Goal: Information Seeking & Learning: Learn about a topic

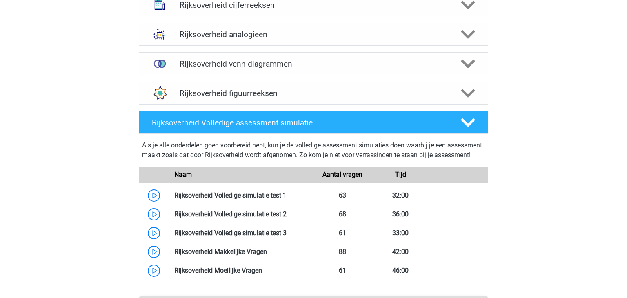
scroll to position [684, 0]
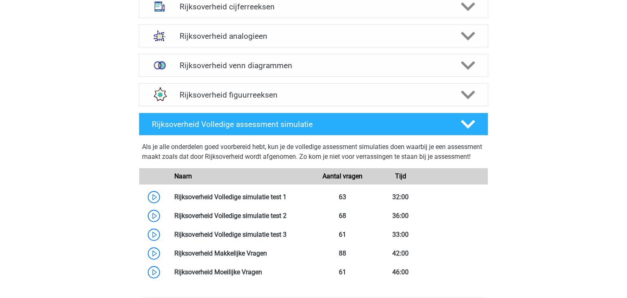
click at [337, 176] on div "Als je alle onderdelen goed voorbereid hebt, kun je de volledige assessment sim…" at bounding box center [314, 210] width 356 height 143
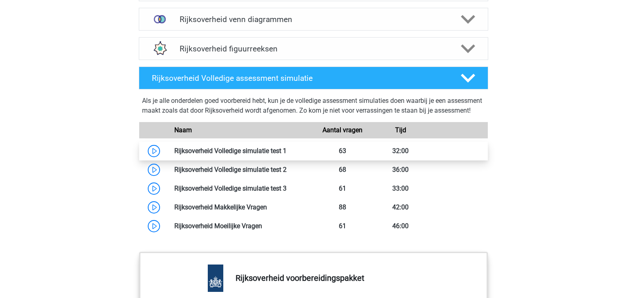
scroll to position [733, 0]
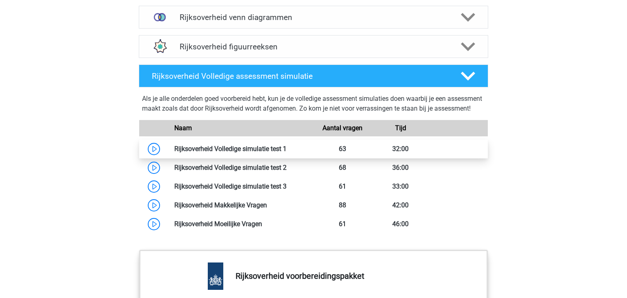
click at [287, 153] on link at bounding box center [287, 149] width 0 height 8
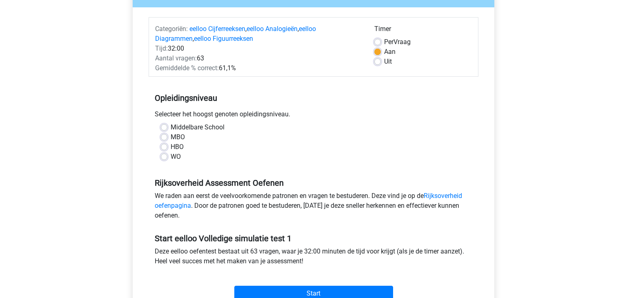
scroll to position [105, 0]
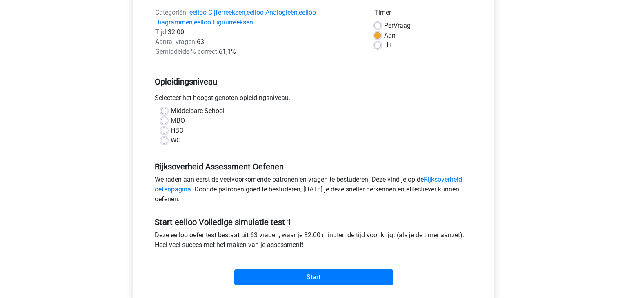
click at [173, 145] on div "Middelbare School MBO HBO WO" at bounding box center [314, 129] width 330 height 46
click at [171, 142] on label "WO" at bounding box center [176, 141] width 10 height 10
click at [167, 142] on input "WO" at bounding box center [164, 140] width 7 height 8
radio input "true"
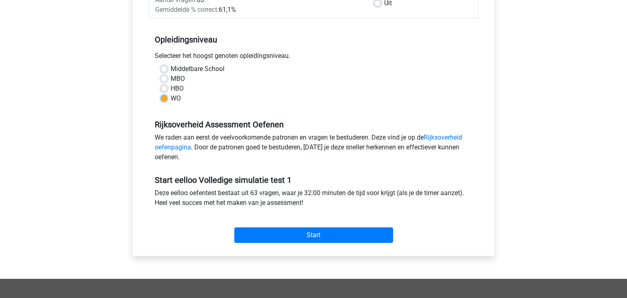
scroll to position [156, 0]
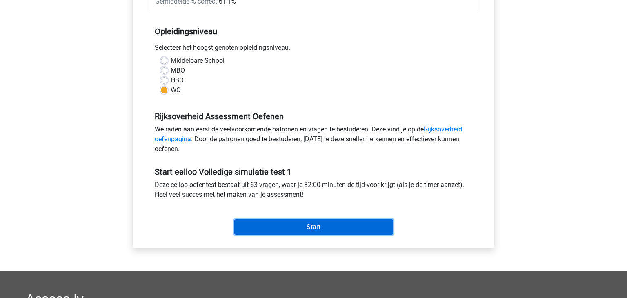
click at [327, 227] on input "Start" at bounding box center [313, 227] width 159 height 16
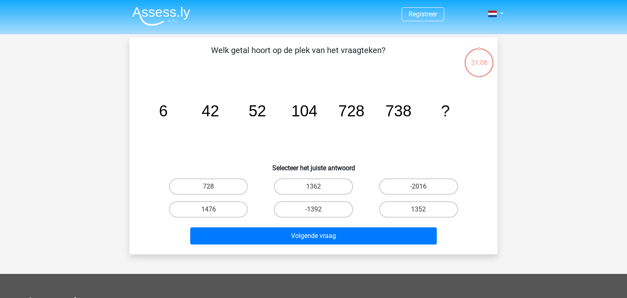
click at [210, 212] on input "1476" at bounding box center [211, 212] width 5 height 5
radio input "true"
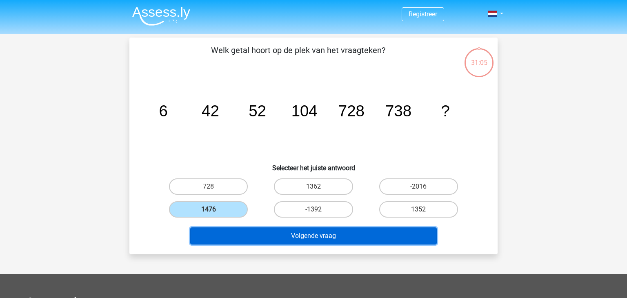
click at [283, 235] on button "Volgende vraag" at bounding box center [313, 235] width 247 height 17
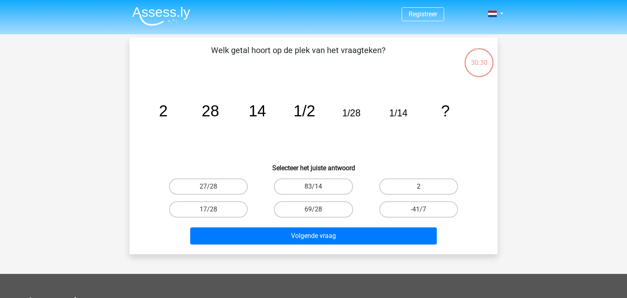
click at [442, 187] on label "2" at bounding box center [418, 186] width 79 height 16
click at [424, 187] on input "2" at bounding box center [421, 189] width 5 height 5
radio input "true"
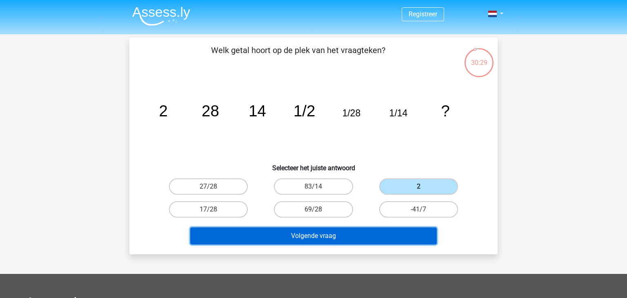
click at [388, 229] on button "Volgende vraag" at bounding box center [313, 235] width 247 height 17
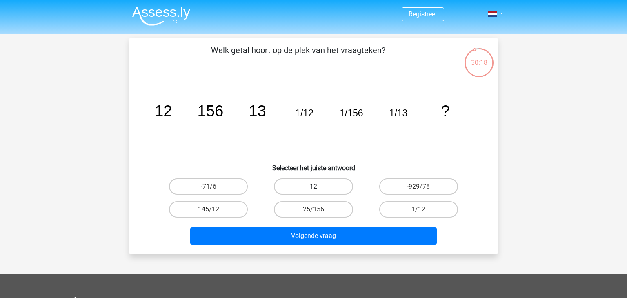
click at [341, 185] on label "12" at bounding box center [313, 186] width 79 height 16
click at [319, 187] on input "12" at bounding box center [316, 189] width 5 height 5
radio input "true"
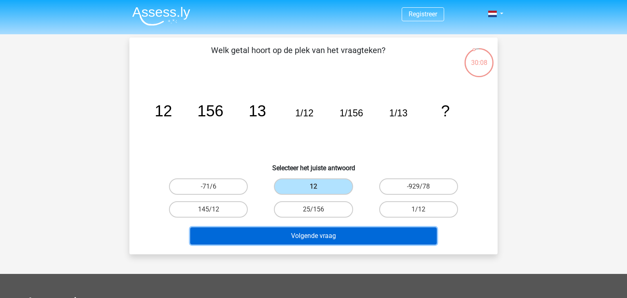
click at [360, 231] on button "Volgende vraag" at bounding box center [313, 235] width 247 height 17
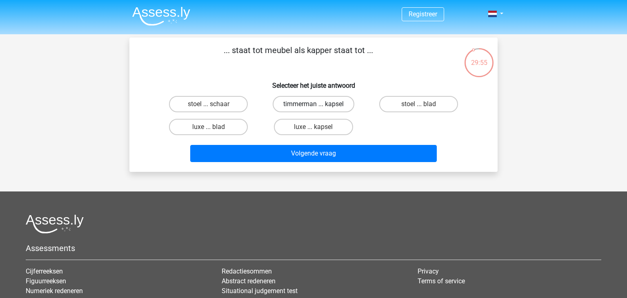
click at [304, 101] on label "timmerman ... kapsel" at bounding box center [314, 104] width 82 height 16
click at [314, 104] on input "timmerman ... kapsel" at bounding box center [316, 106] width 5 height 5
radio input "true"
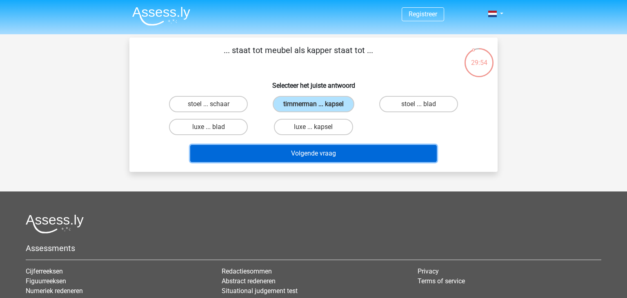
click at [338, 158] on button "Volgende vraag" at bounding box center [313, 153] width 247 height 17
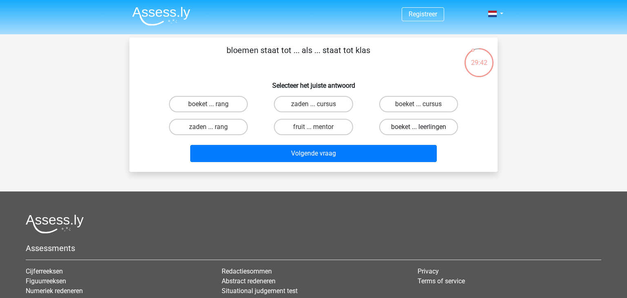
click at [420, 125] on label "boeket ... leerlingen" at bounding box center [418, 127] width 79 height 16
click at [420, 127] on input "boeket ... leerlingen" at bounding box center [421, 129] width 5 height 5
radio input "true"
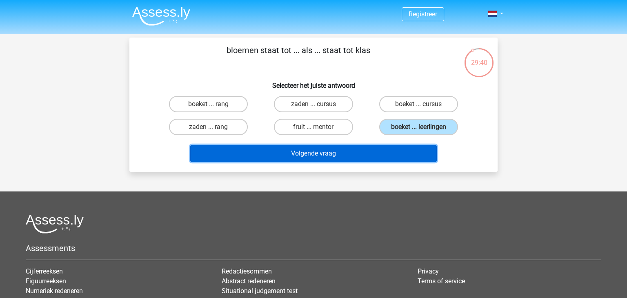
click at [417, 147] on button "Volgende vraag" at bounding box center [313, 153] width 247 height 17
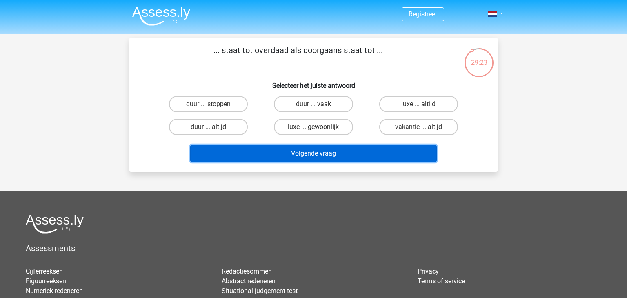
click at [335, 154] on button "Volgende vraag" at bounding box center [313, 153] width 247 height 17
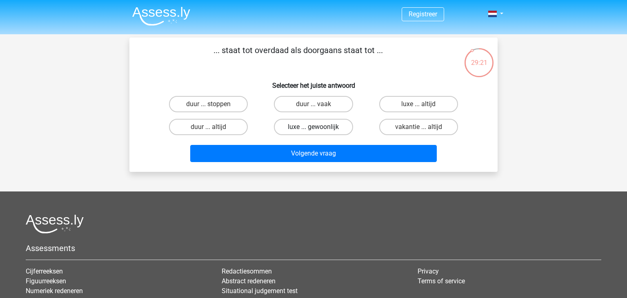
click at [278, 127] on label "luxe ... gewoonlijk" at bounding box center [313, 127] width 79 height 16
click at [314, 127] on input "luxe ... gewoonlijk" at bounding box center [316, 129] width 5 height 5
radio input "true"
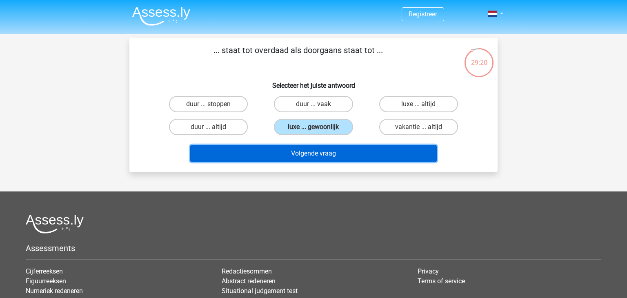
click at [294, 156] on button "Volgende vraag" at bounding box center [313, 153] width 247 height 17
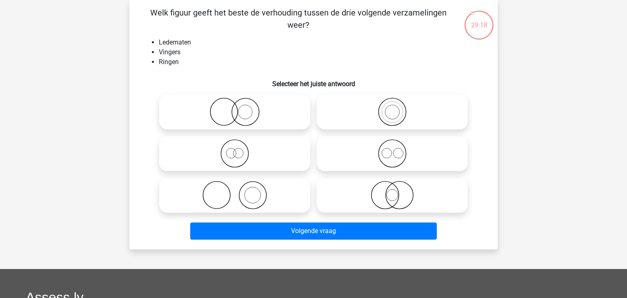
scroll to position [5, 0]
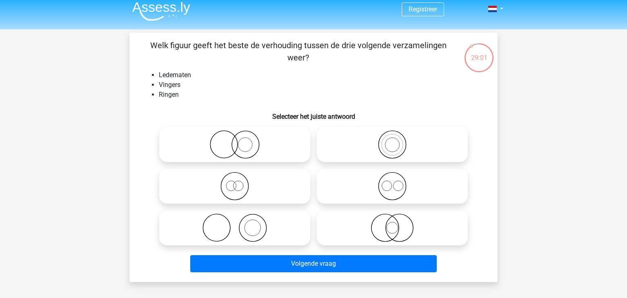
click at [399, 149] on icon at bounding box center [392, 144] width 145 height 29
click at [398, 140] on input "radio" at bounding box center [394, 137] width 5 height 5
radio input "true"
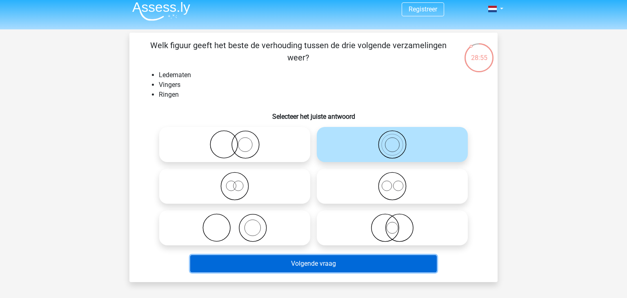
click at [352, 263] on button "Volgende vraag" at bounding box center [313, 263] width 247 height 17
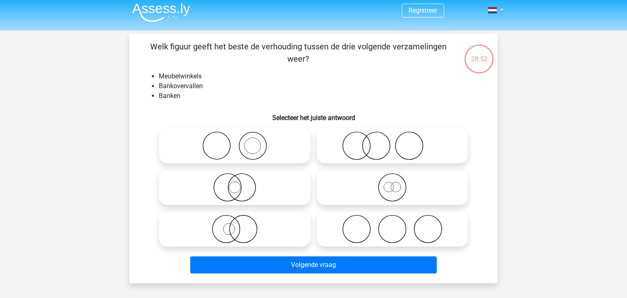
scroll to position [0, 0]
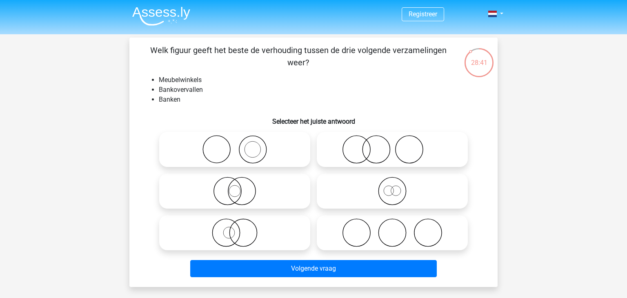
click at [242, 141] on icon at bounding box center [235, 149] width 145 height 29
click at [240, 141] on input "radio" at bounding box center [237, 142] width 5 height 5
radio input "true"
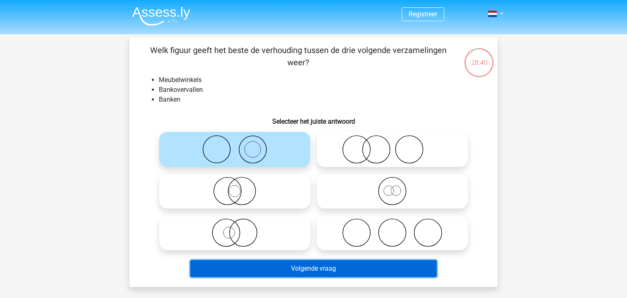
click at [310, 270] on button "Volgende vraag" at bounding box center [313, 268] width 247 height 17
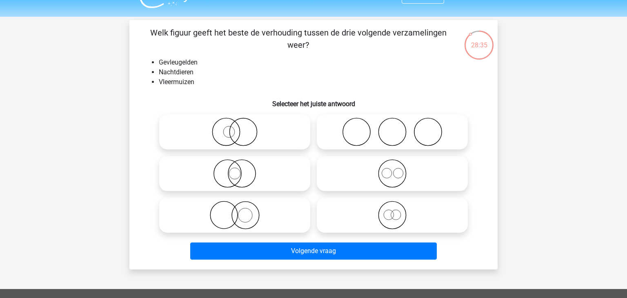
scroll to position [11, 0]
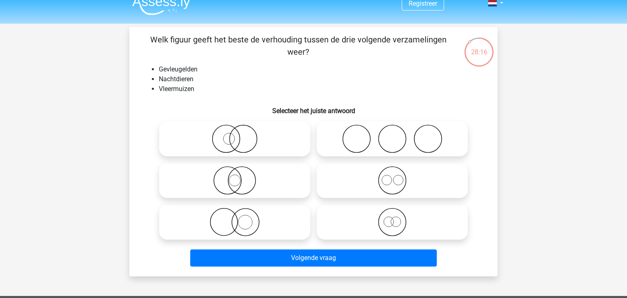
click at [273, 183] on icon at bounding box center [235, 180] width 145 height 29
click at [240, 176] on input "radio" at bounding box center [237, 173] width 5 height 5
radio input "true"
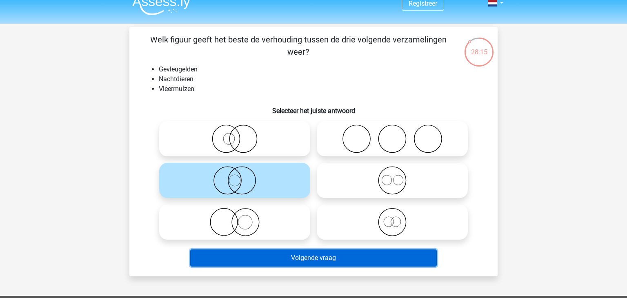
click at [330, 253] on button "Volgende vraag" at bounding box center [313, 258] width 247 height 17
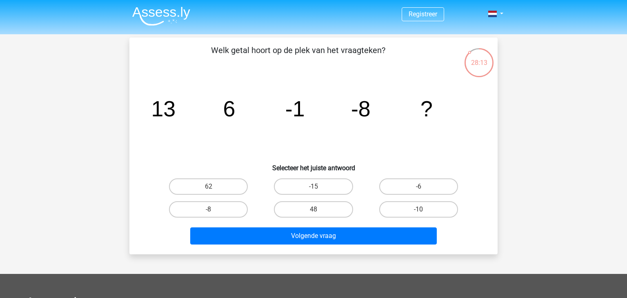
scroll to position [2, 0]
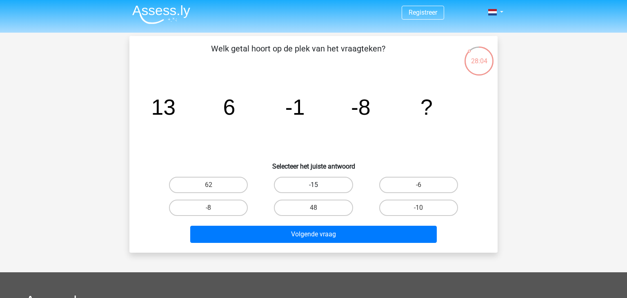
click at [333, 180] on label "-15" at bounding box center [313, 185] width 79 height 16
click at [319, 185] on input "-15" at bounding box center [316, 187] width 5 height 5
radio input "true"
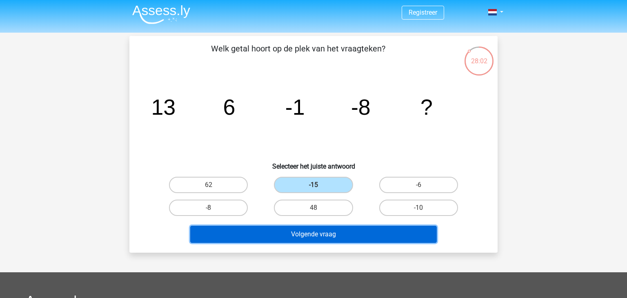
click at [343, 231] on button "Volgende vraag" at bounding box center [313, 234] width 247 height 17
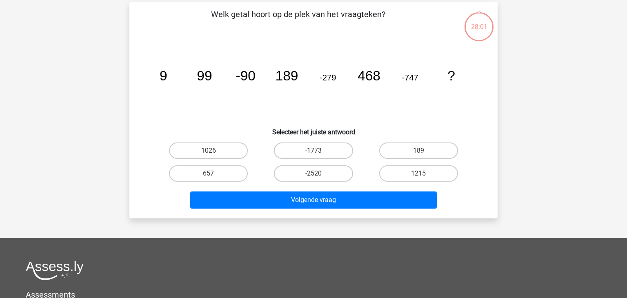
scroll to position [38, 0]
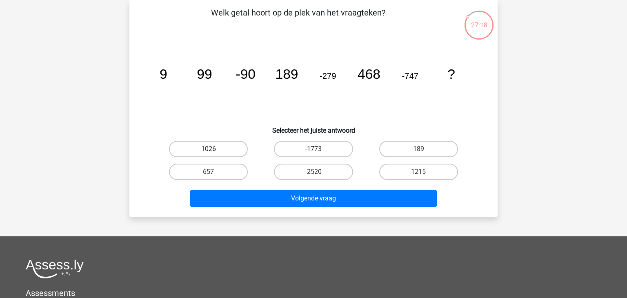
click at [206, 148] on label "1026" at bounding box center [208, 149] width 79 height 16
click at [209, 149] on input "1026" at bounding box center [211, 151] width 5 height 5
radio input "true"
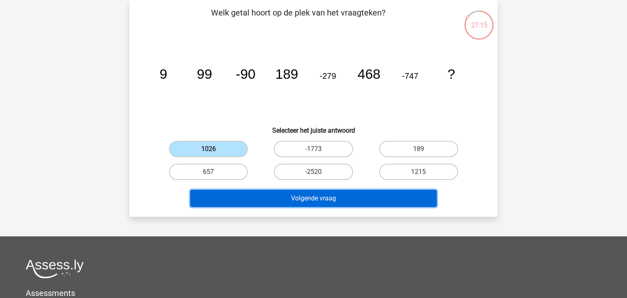
click at [323, 196] on button "Volgende vraag" at bounding box center [313, 198] width 247 height 17
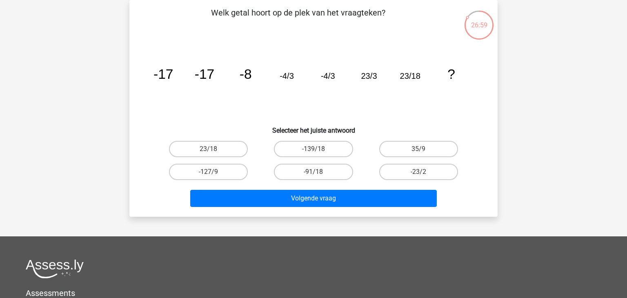
click at [210, 151] on input "23/18" at bounding box center [211, 151] width 5 height 5
radio input "true"
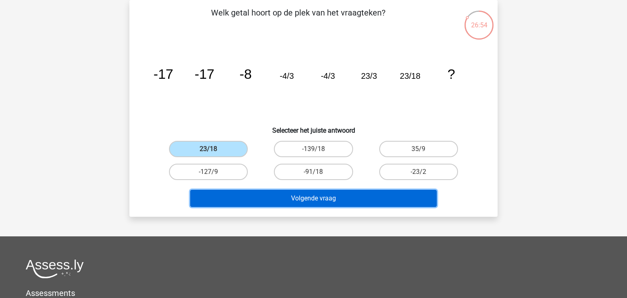
click at [270, 197] on button "Volgende vraag" at bounding box center [313, 198] width 247 height 17
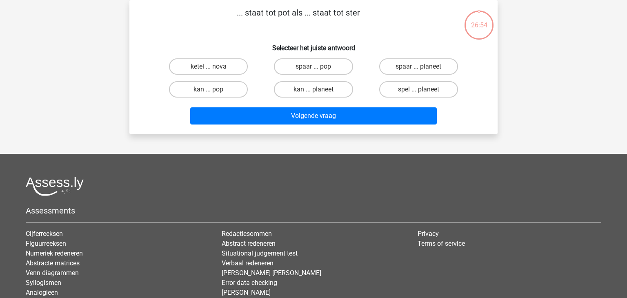
scroll to position [0, 0]
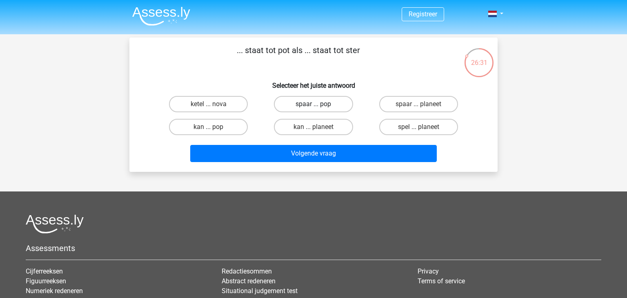
click at [305, 105] on label "spaar ... pop" at bounding box center [313, 104] width 79 height 16
click at [314, 105] on input "spaar ... pop" at bounding box center [316, 106] width 5 height 5
radio input "true"
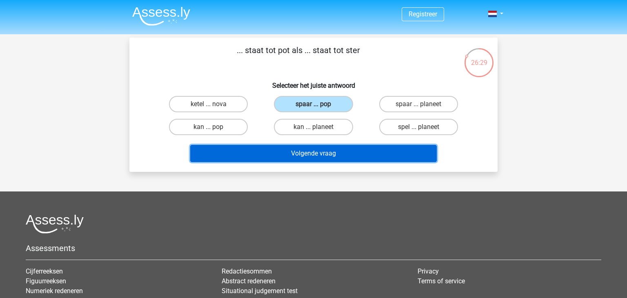
click at [337, 154] on button "Volgende vraag" at bounding box center [313, 153] width 247 height 17
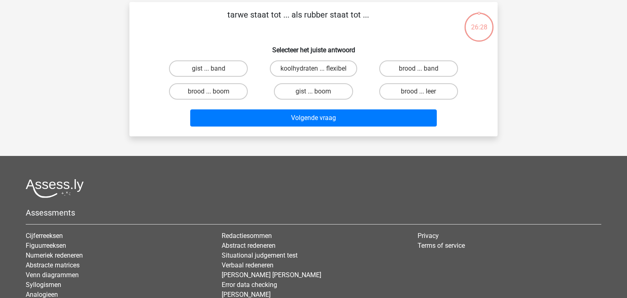
scroll to position [38, 0]
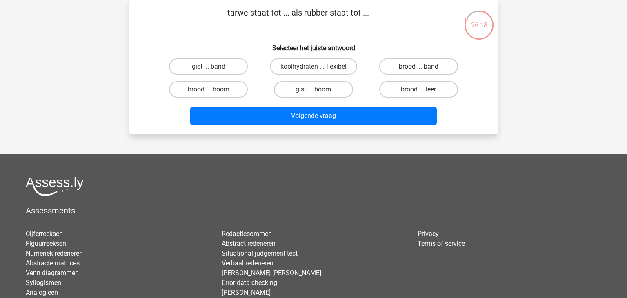
click at [395, 63] on label "brood ... band" at bounding box center [418, 66] width 79 height 16
click at [419, 67] on input "brood ... band" at bounding box center [421, 69] width 5 height 5
radio input "true"
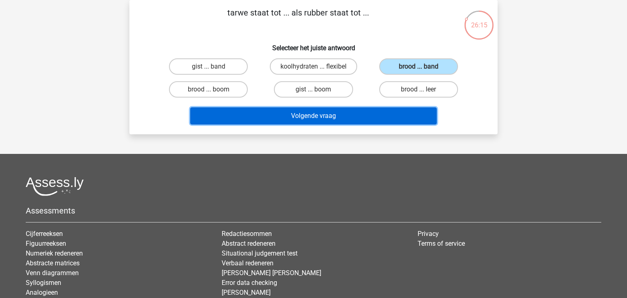
click at [366, 120] on button "Volgende vraag" at bounding box center [313, 115] width 247 height 17
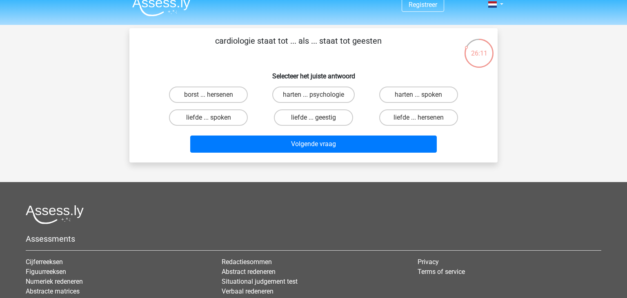
scroll to position [0, 0]
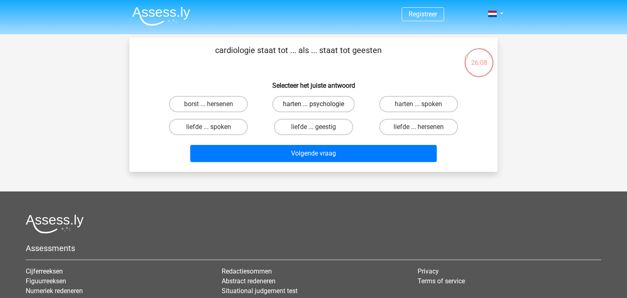
click at [300, 104] on label "harten ... psychologie" at bounding box center [313, 104] width 82 height 16
click at [314, 104] on input "harten ... psychologie" at bounding box center [316, 106] width 5 height 5
radio input "true"
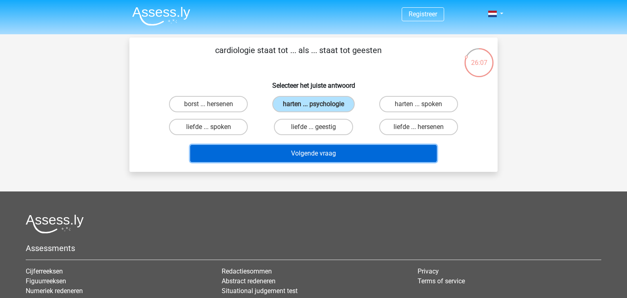
click at [328, 152] on button "Volgende vraag" at bounding box center [313, 153] width 247 height 17
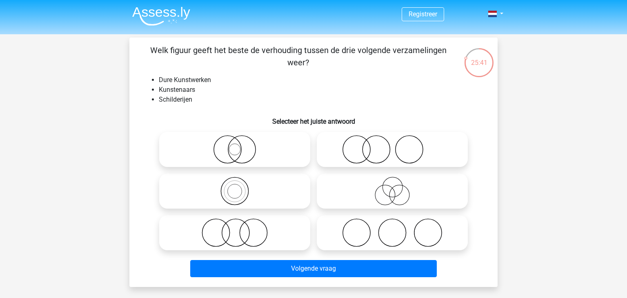
click at [403, 189] on icon at bounding box center [392, 191] width 145 height 29
click at [398, 187] on input "radio" at bounding box center [394, 184] width 5 height 5
radio input "true"
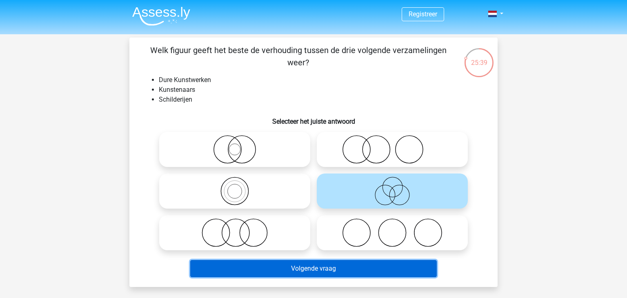
click at [368, 264] on button "Volgende vraag" at bounding box center [313, 268] width 247 height 17
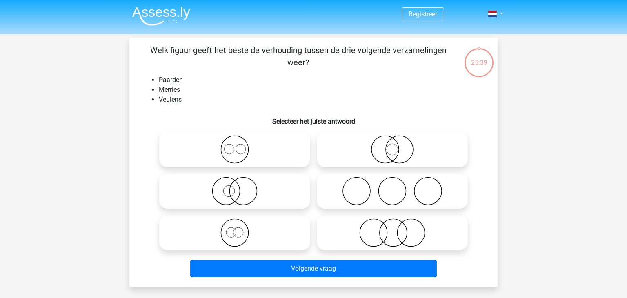
scroll to position [38, 0]
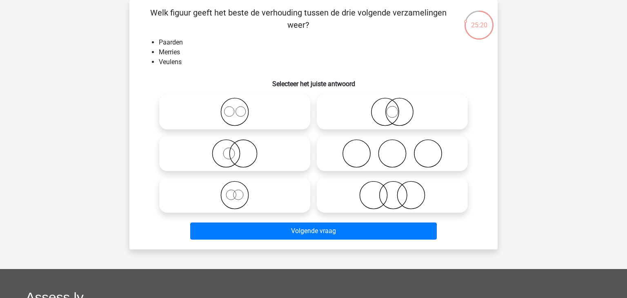
click at [246, 204] on icon at bounding box center [235, 195] width 145 height 29
click at [240, 191] on input "radio" at bounding box center [237, 188] width 5 height 5
radio input "true"
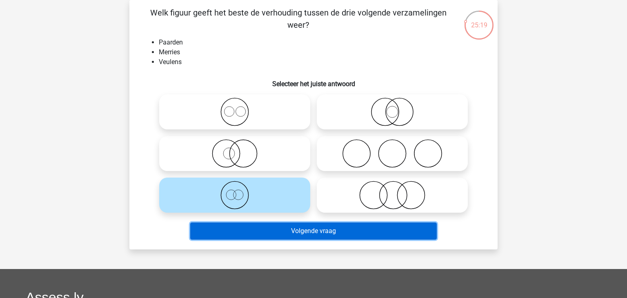
click at [285, 234] on button "Volgende vraag" at bounding box center [313, 231] width 247 height 17
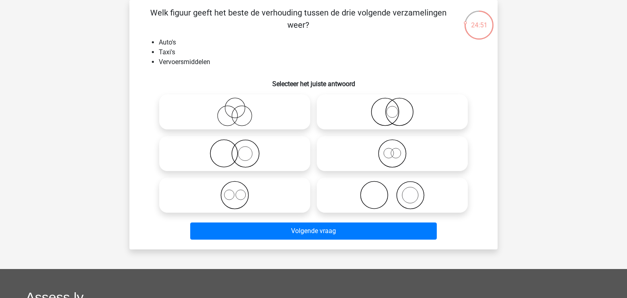
click at [249, 152] on icon at bounding box center [235, 153] width 145 height 29
click at [240, 149] on input "radio" at bounding box center [237, 146] width 5 height 5
radio input "true"
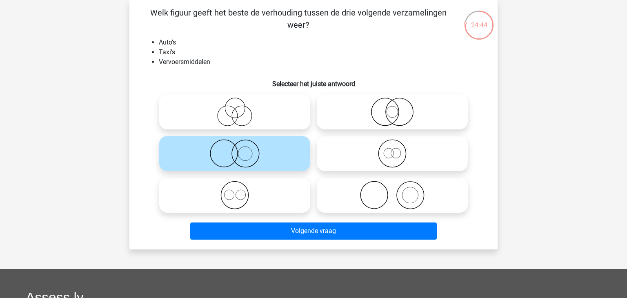
click at [401, 163] on icon at bounding box center [392, 153] width 145 height 29
click at [398, 149] on input "radio" at bounding box center [394, 146] width 5 height 5
radio input "true"
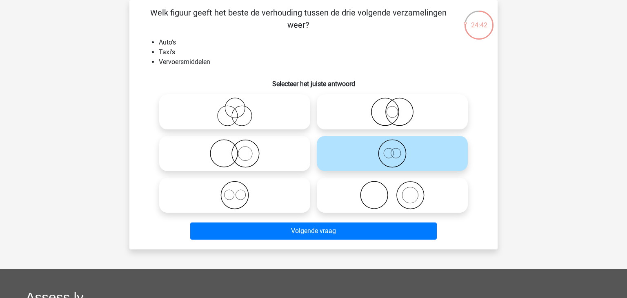
click at [406, 110] on icon at bounding box center [392, 112] width 145 height 29
click at [398, 108] on input "radio" at bounding box center [394, 105] width 5 height 5
radio input "true"
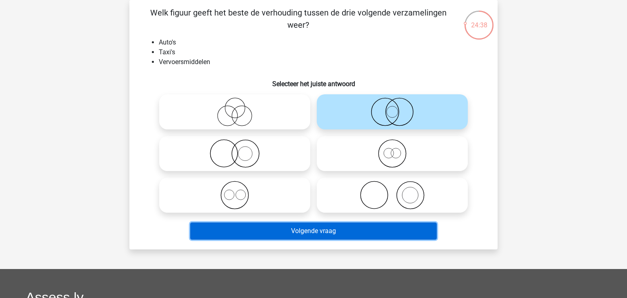
click at [367, 229] on button "Volgende vraag" at bounding box center [313, 231] width 247 height 17
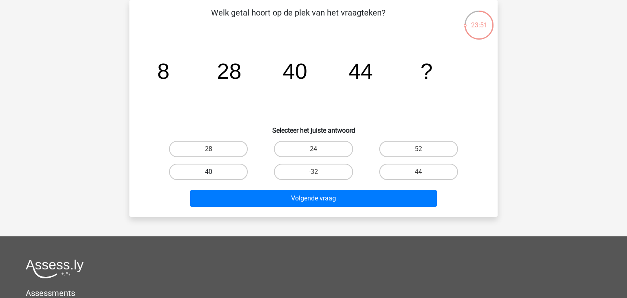
click at [206, 174] on label "40" at bounding box center [208, 172] width 79 height 16
click at [209, 174] on input "40" at bounding box center [211, 174] width 5 height 5
radio input "true"
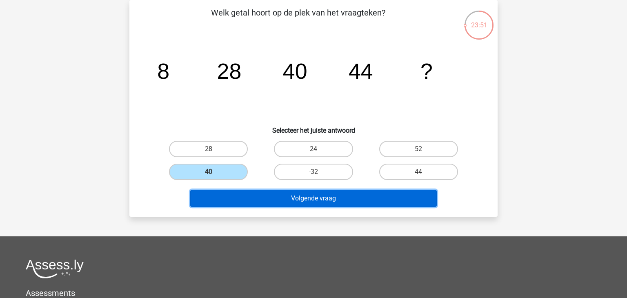
click at [253, 195] on button "Volgende vraag" at bounding box center [313, 198] width 247 height 17
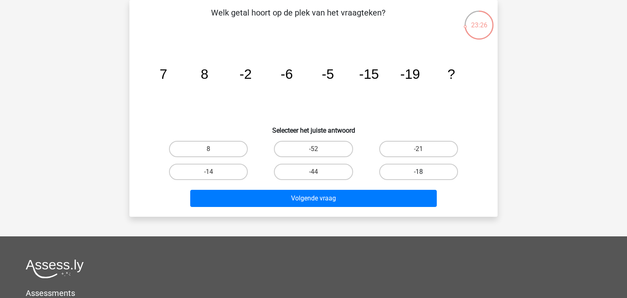
click at [433, 176] on label "-18" at bounding box center [418, 172] width 79 height 16
click at [424, 176] on input "-18" at bounding box center [421, 174] width 5 height 5
radio input "true"
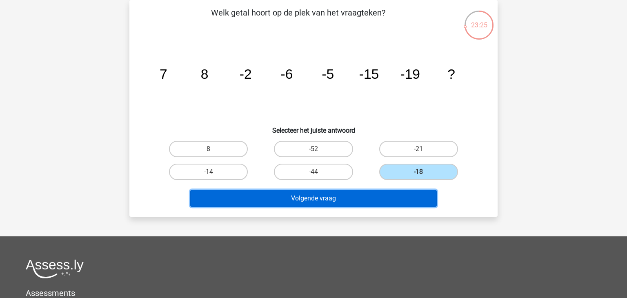
click at [391, 202] on button "Volgende vraag" at bounding box center [313, 198] width 247 height 17
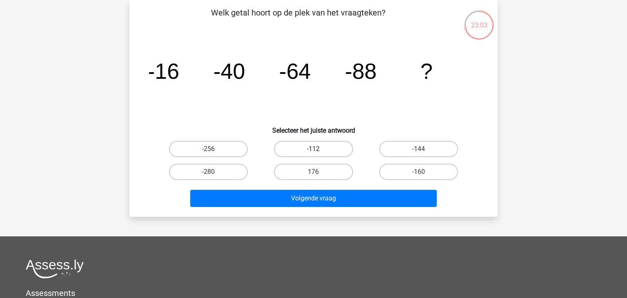
click at [322, 149] on label "-112" at bounding box center [313, 149] width 79 height 16
click at [319, 149] on input "-112" at bounding box center [316, 151] width 5 height 5
radio input "true"
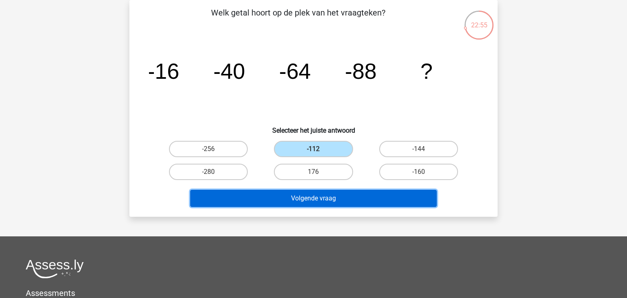
click at [330, 192] on button "Volgende vraag" at bounding box center [313, 198] width 247 height 17
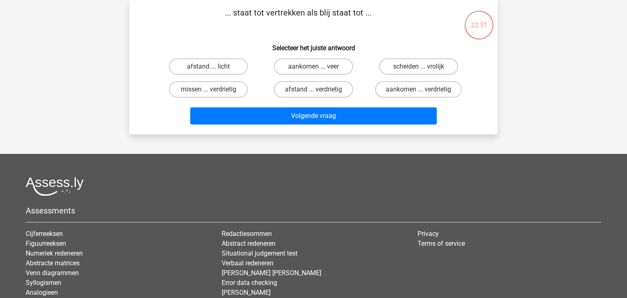
scroll to position [0, 0]
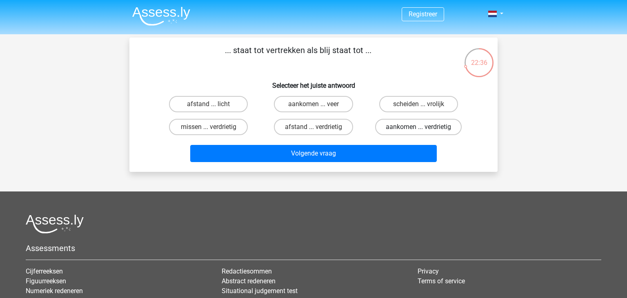
click at [434, 127] on label "aankomen ... verdrietig" at bounding box center [418, 127] width 87 height 16
click at [424, 127] on input "aankomen ... verdrietig" at bounding box center [421, 129] width 5 height 5
radio input "true"
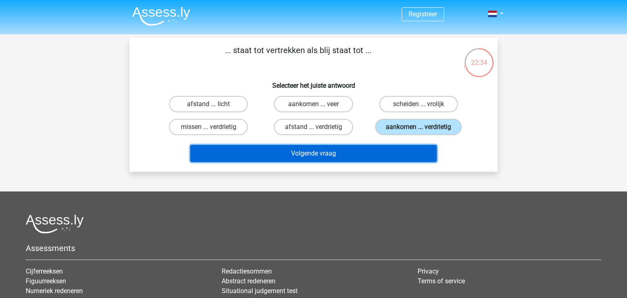
click at [406, 154] on button "Volgende vraag" at bounding box center [313, 153] width 247 height 17
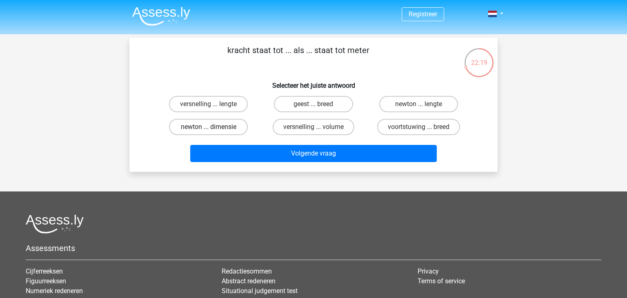
click at [195, 132] on label "newton ... dimensie" at bounding box center [208, 127] width 79 height 16
click at [209, 132] on input "newton ... dimensie" at bounding box center [211, 129] width 5 height 5
radio input "true"
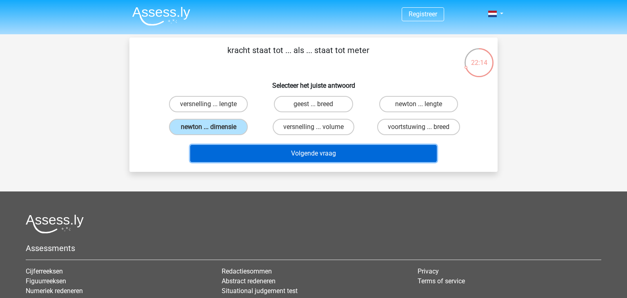
click at [355, 159] on button "Volgende vraag" at bounding box center [313, 153] width 247 height 17
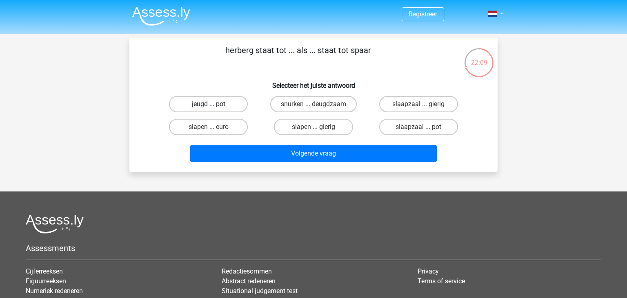
click at [225, 104] on label "jeugd ... pot" at bounding box center [208, 104] width 79 height 16
click at [214, 104] on input "jeugd ... pot" at bounding box center [211, 106] width 5 height 5
radio input "true"
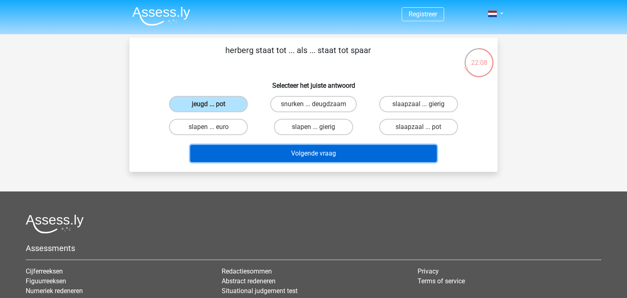
click at [283, 153] on button "Volgende vraag" at bounding box center [313, 153] width 247 height 17
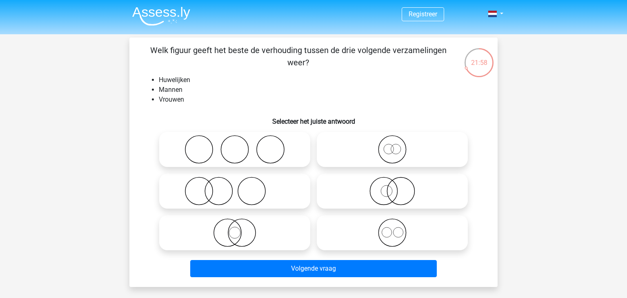
click at [274, 153] on icon at bounding box center [235, 149] width 145 height 29
click at [240, 145] on input "radio" at bounding box center [237, 142] width 5 height 5
radio input "true"
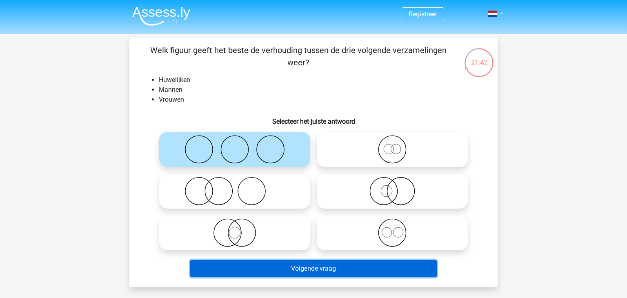
click at [321, 269] on button "Volgende vraag" at bounding box center [313, 268] width 247 height 17
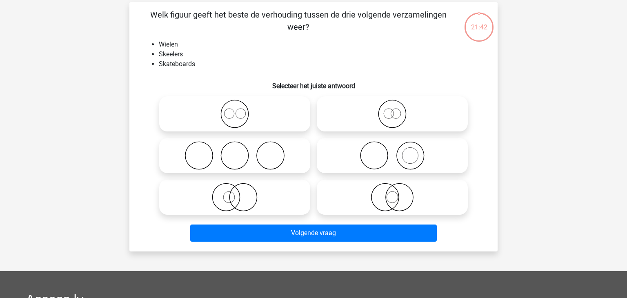
scroll to position [38, 0]
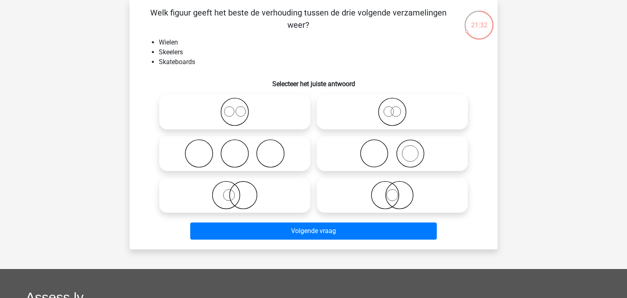
click at [287, 119] on icon at bounding box center [235, 112] width 145 height 29
click at [240, 108] on input "radio" at bounding box center [237, 105] width 5 height 5
radio input "true"
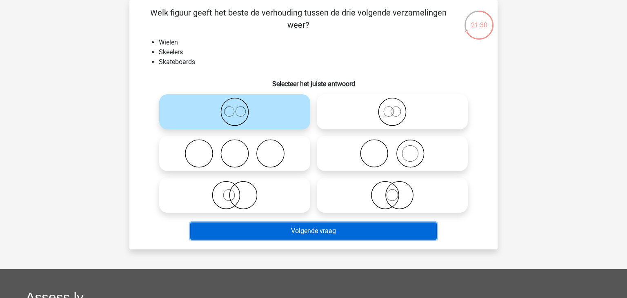
click at [343, 231] on button "Volgende vraag" at bounding box center [313, 231] width 247 height 17
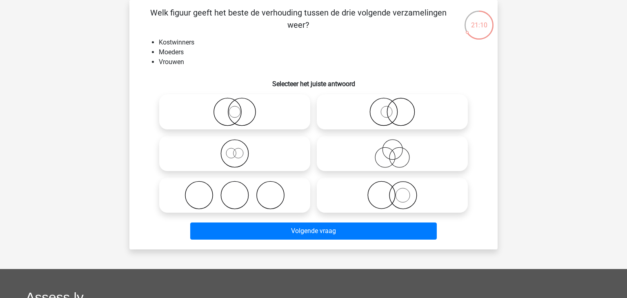
click at [400, 121] on icon at bounding box center [392, 112] width 145 height 29
click at [398, 108] on input "radio" at bounding box center [394, 105] width 5 height 5
radio input "true"
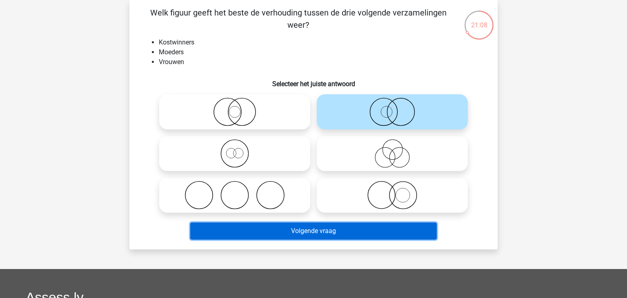
click at [358, 230] on button "Volgende vraag" at bounding box center [313, 231] width 247 height 17
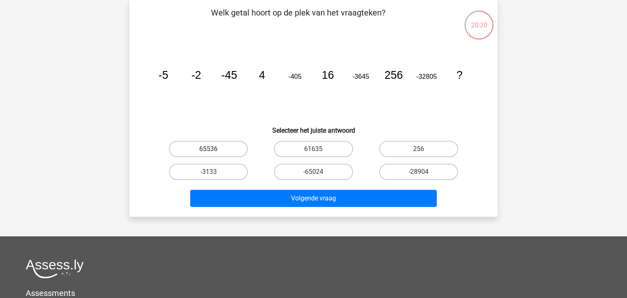
click at [191, 147] on label "65536" at bounding box center [208, 149] width 79 height 16
click at [209, 149] on input "65536" at bounding box center [211, 151] width 5 height 5
radio input "true"
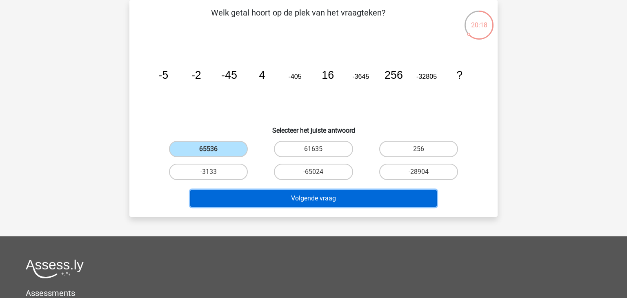
click at [261, 194] on button "Volgende vraag" at bounding box center [313, 198] width 247 height 17
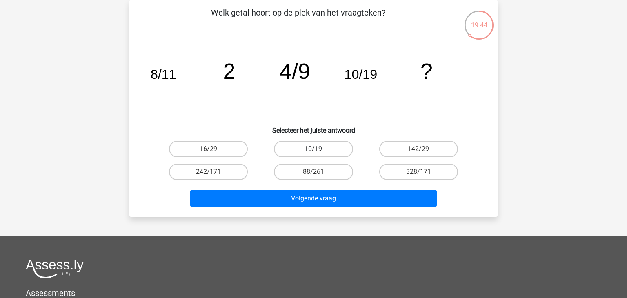
click at [301, 145] on label "10/19" at bounding box center [313, 149] width 79 height 16
click at [314, 149] on input "10/19" at bounding box center [316, 151] width 5 height 5
radio input "true"
click at [221, 149] on label "16/29" at bounding box center [208, 149] width 79 height 16
click at [214, 149] on input "16/29" at bounding box center [211, 151] width 5 height 5
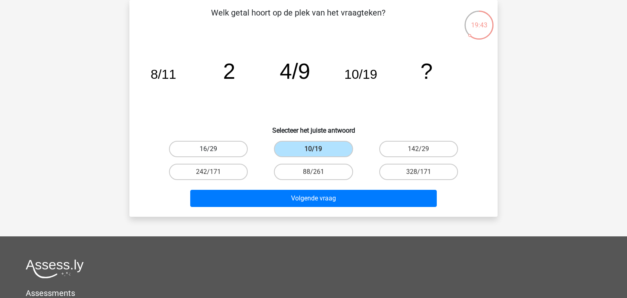
radio input "true"
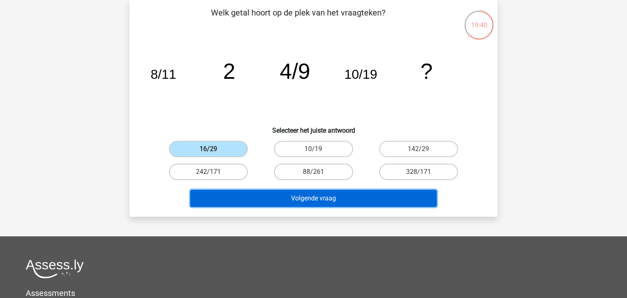
click at [268, 203] on button "Volgende vraag" at bounding box center [313, 198] width 247 height 17
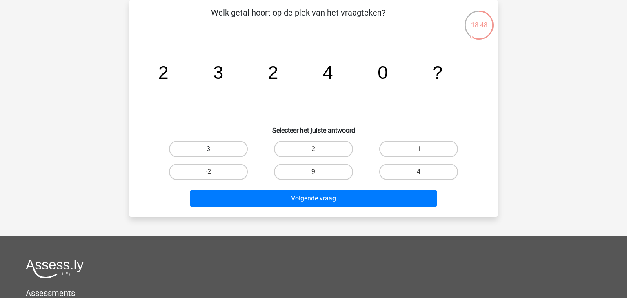
click at [206, 144] on label "3" at bounding box center [208, 149] width 79 height 16
click at [209, 149] on input "3" at bounding box center [211, 151] width 5 height 5
radio input "true"
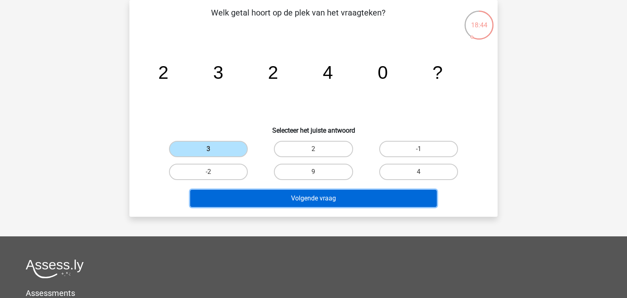
click at [286, 194] on button "Volgende vraag" at bounding box center [313, 198] width 247 height 17
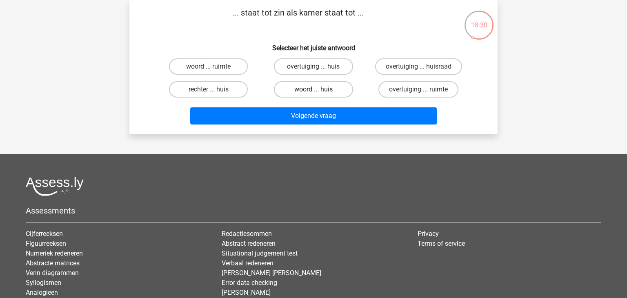
click at [336, 94] on label "woord ... huis" at bounding box center [313, 89] width 79 height 16
click at [319, 94] on input "woord ... huis" at bounding box center [316, 91] width 5 height 5
radio input "true"
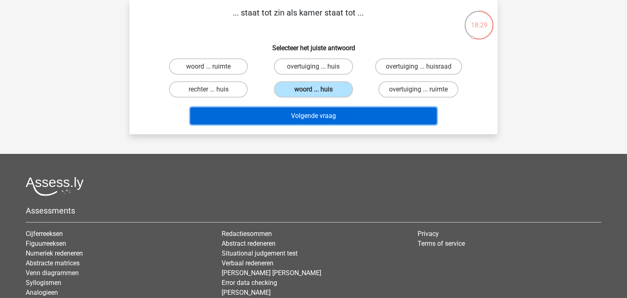
click at [341, 111] on button "Volgende vraag" at bounding box center [313, 115] width 247 height 17
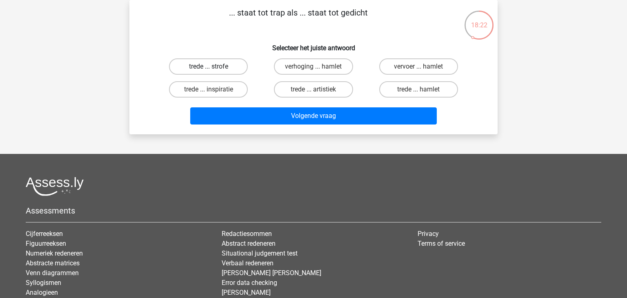
click at [231, 69] on label "trede ... strofe" at bounding box center [208, 66] width 79 height 16
click at [214, 69] on input "trede ... strofe" at bounding box center [211, 69] width 5 height 5
radio input "true"
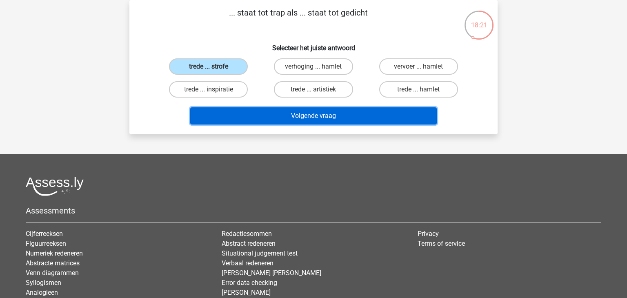
click at [263, 111] on button "Volgende vraag" at bounding box center [313, 115] width 247 height 17
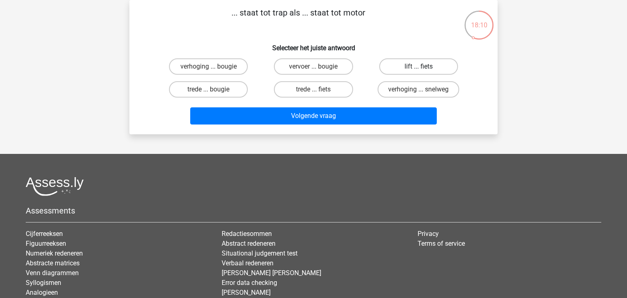
click at [408, 68] on label "lift ... fiets" at bounding box center [418, 66] width 79 height 16
click at [419, 68] on input "lift ... fiets" at bounding box center [421, 69] width 5 height 5
radio input "true"
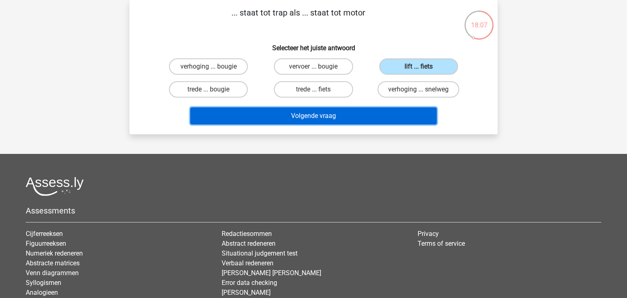
click at [392, 114] on button "Volgende vraag" at bounding box center [313, 115] width 247 height 17
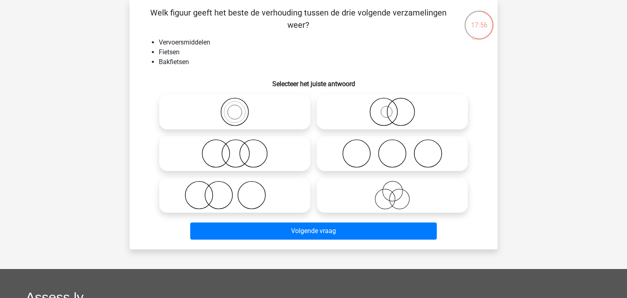
click at [234, 104] on icon at bounding box center [235, 112] width 145 height 29
click at [235, 104] on input "radio" at bounding box center [237, 105] width 5 height 5
radio input "true"
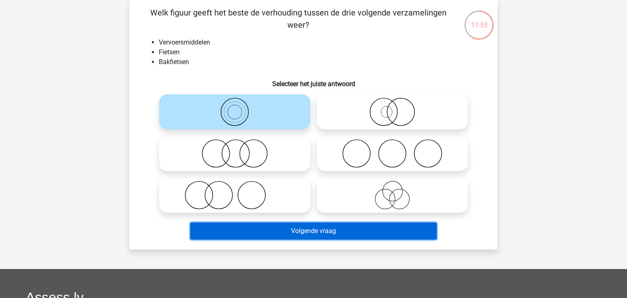
click at [364, 233] on button "Volgende vraag" at bounding box center [313, 231] width 247 height 17
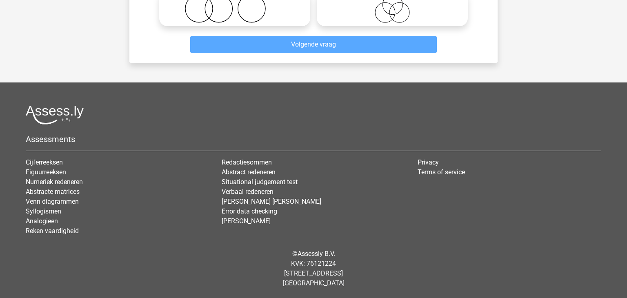
scroll to position [0, 0]
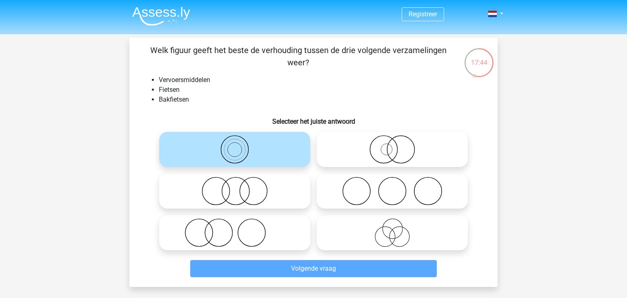
click at [214, 159] on icon at bounding box center [235, 149] width 145 height 29
click at [235, 145] on input "radio" at bounding box center [237, 142] width 5 height 5
click at [379, 158] on icon at bounding box center [392, 149] width 145 height 29
click at [392, 145] on input "radio" at bounding box center [394, 142] width 5 height 5
radio input "true"
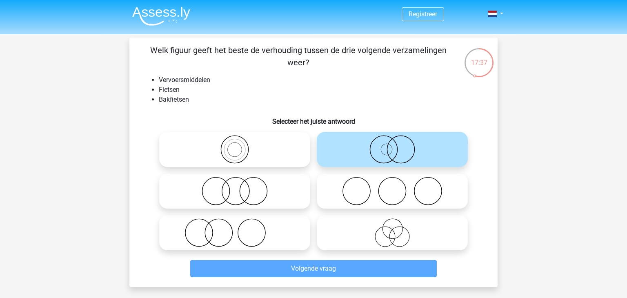
click at [237, 152] on icon at bounding box center [235, 149] width 145 height 29
click at [237, 145] on input "radio" at bounding box center [237, 142] width 5 height 5
radio input "true"
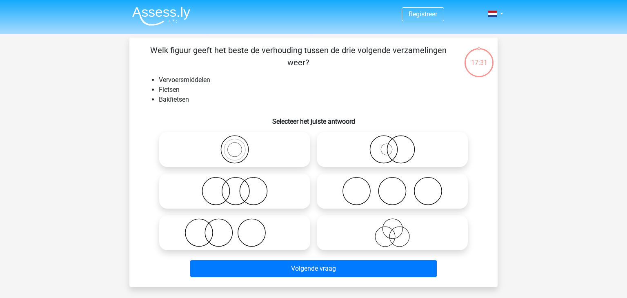
click at [263, 147] on icon at bounding box center [235, 149] width 145 height 29
click at [240, 145] on input "radio" at bounding box center [237, 142] width 5 height 5
radio input "true"
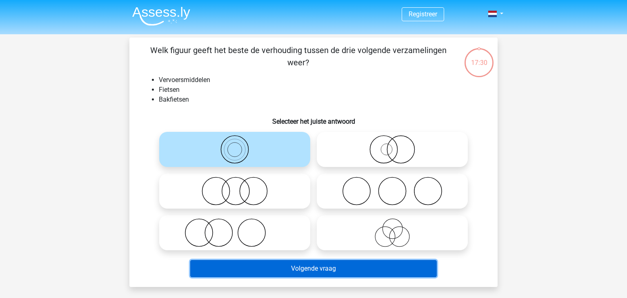
click at [324, 265] on button "Volgende vraag" at bounding box center [313, 268] width 247 height 17
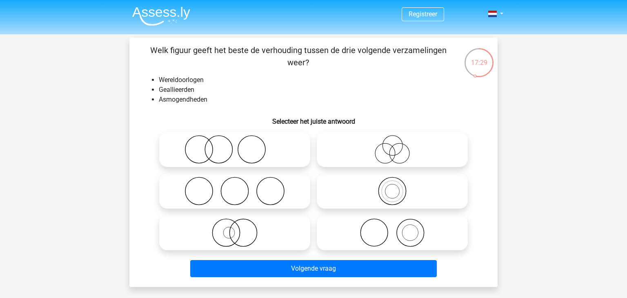
scroll to position [0, 0]
click at [227, 141] on icon at bounding box center [235, 149] width 145 height 29
click at [235, 141] on input "radio" at bounding box center [237, 142] width 5 height 5
radio input "true"
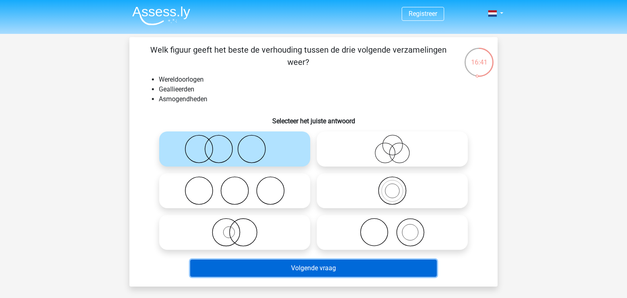
click at [364, 270] on button "Volgende vraag" at bounding box center [313, 268] width 247 height 17
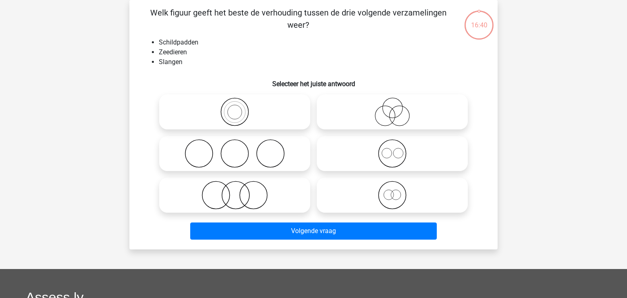
scroll to position [0, 0]
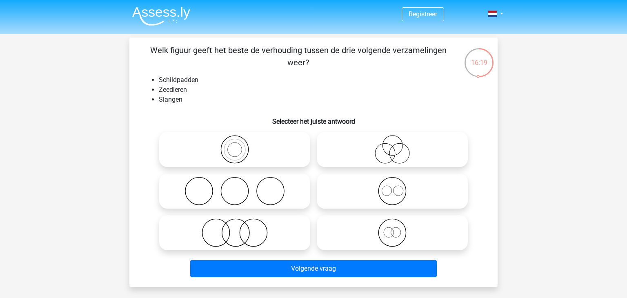
click at [265, 238] on icon at bounding box center [235, 232] width 145 height 29
click at [240, 229] on input "radio" at bounding box center [237, 225] width 5 height 5
radio input "true"
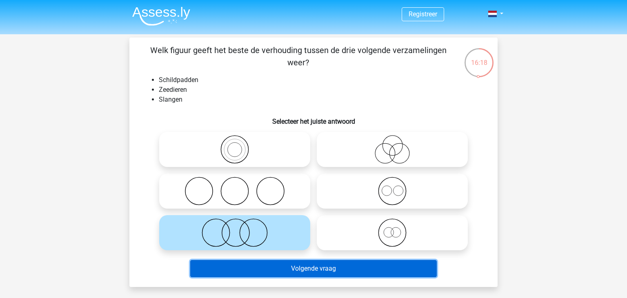
click at [289, 275] on button "Volgende vraag" at bounding box center [313, 268] width 247 height 17
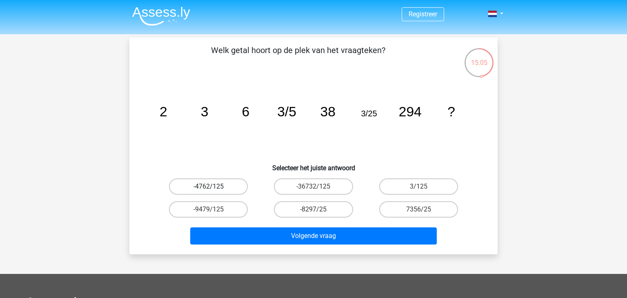
click at [225, 185] on label "-4762/125" at bounding box center [208, 186] width 79 height 16
click at [214, 187] on input "-4762/125" at bounding box center [211, 189] width 5 height 5
radio input "true"
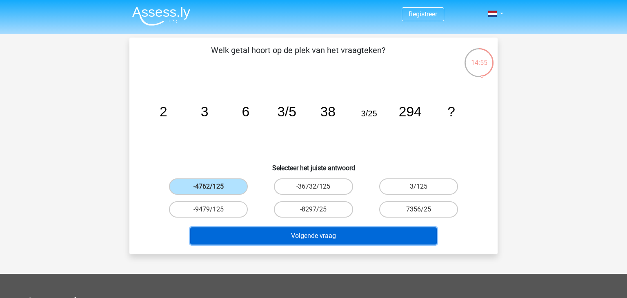
click at [373, 229] on button "Volgende vraag" at bounding box center [313, 235] width 247 height 17
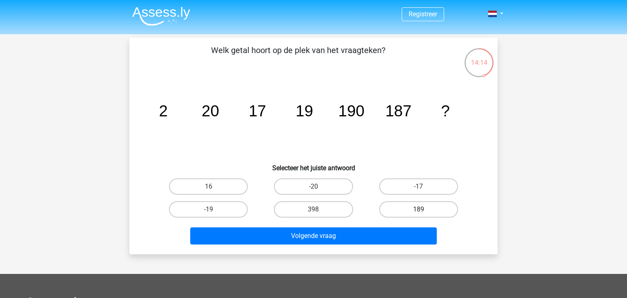
click at [432, 208] on label "189" at bounding box center [418, 209] width 79 height 16
click at [424, 210] on input "189" at bounding box center [421, 212] width 5 height 5
radio input "true"
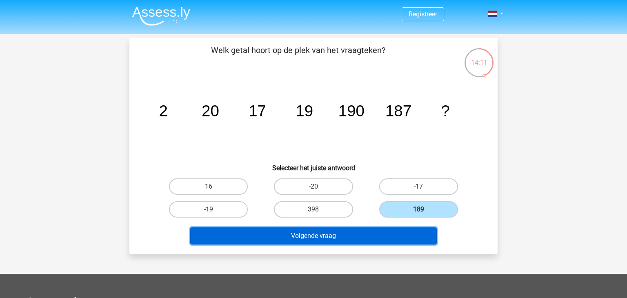
click at [331, 236] on button "Volgende vraag" at bounding box center [313, 235] width 247 height 17
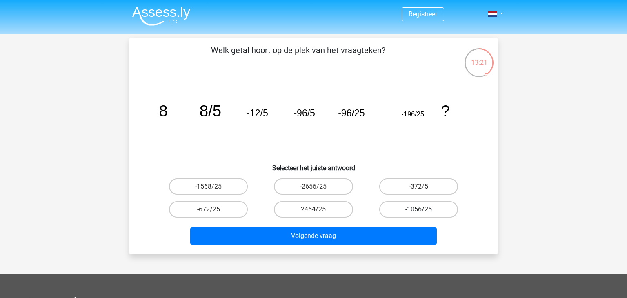
click at [415, 214] on label "-1056/25" at bounding box center [418, 209] width 79 height 16
click at [419, 214] on input "-1056/25" at bounding box center [421, 212] width 5 height 5
radio input "true"
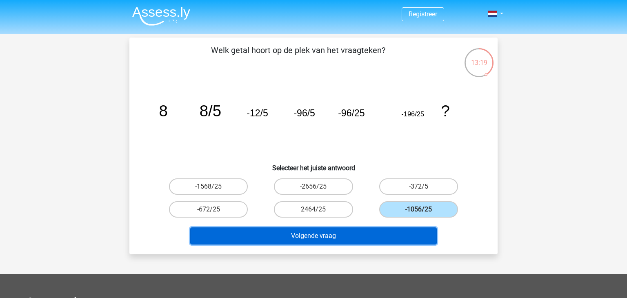
click at [406, 237] on button "Volgende vraag" at bounding box center [313, 235] width 247 height 17
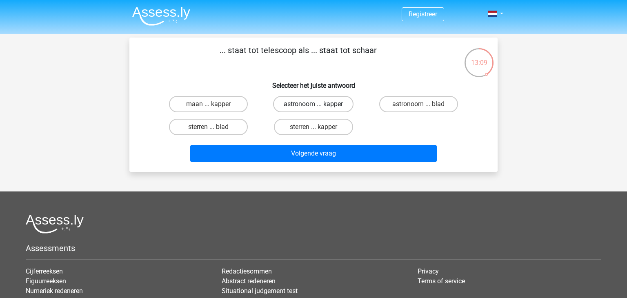
click at [304, 107] on label "astronoom ... kapper" at bounding box center [313, 104] width 80 height 16
click at [314, 107] on input "astronoom ... kapper" at bounding box center [316, 106] width 5 height 5
radio input "true"
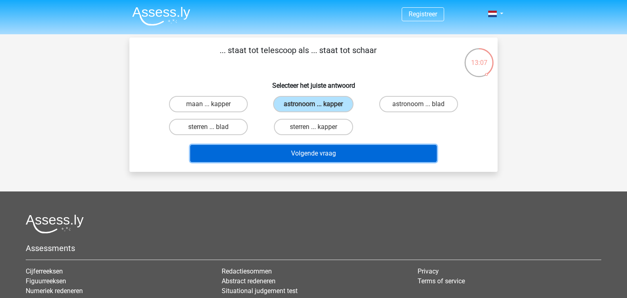
click at [332, 156] on button "Volgende vraag" at bounding box center [313, 153] width 247 height 17
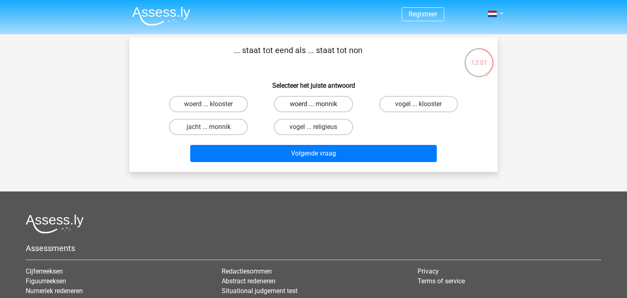
click at [294, 105] on label "woerd ... monnik" at bounding box center [313, 104] width 79 height 16
click at [314, 105] on input "woerd ... monnik" at bounding box center [316, 106] width 5 height 5
radio input "true"
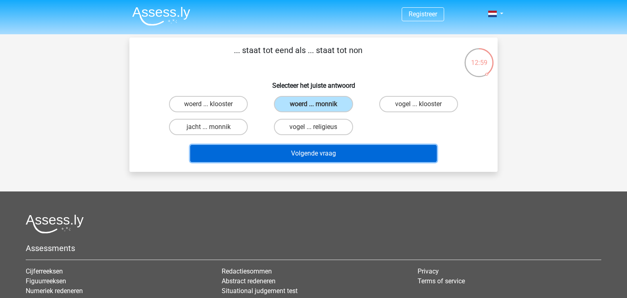
click at [314, 155] on button "Volgende vraag" at bounding box center [313, 153] width 247 height 17
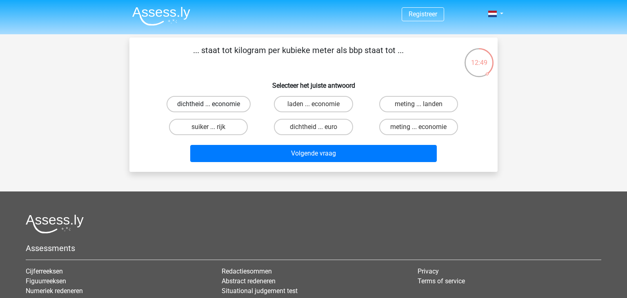
click at [237, 105] on label "dichtheid ... economie" at bounding box center [209, 104] width 84 height 16
click at [214, 105] on input "dichtheid ... economie" at bounding box center [211, 106] width 5 height 5
radio input "true"
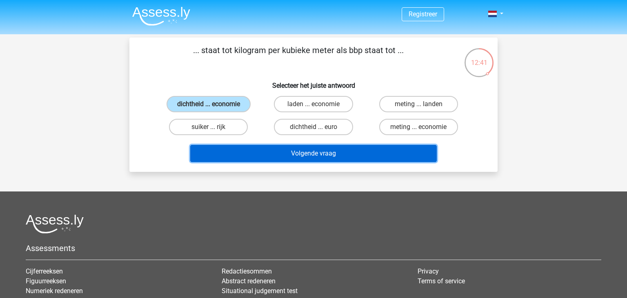
click at [289, 153] on button "Volgende vraag" at bounding box center [313, 153] width 247 height 17
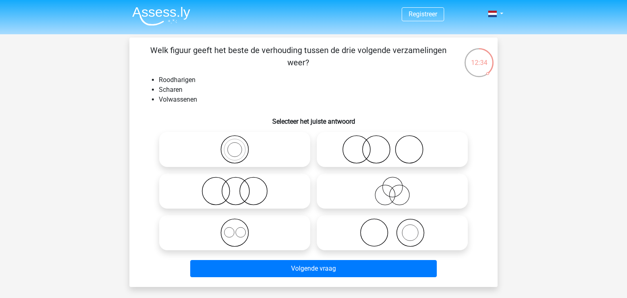
click at [370, 156] on icon at bounding box center [392, 149] width 145 height 29
click at [392, 145] on input "radio" at bounding box center [394, 142] width 5 height 5
radio input "true"
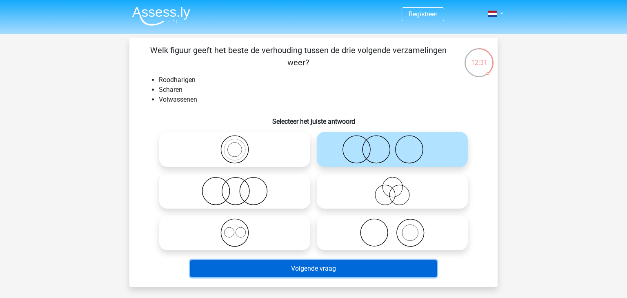
click at [352, 274] on button "Volgende vraag" at bounding box center [313, 268] width 247 height 17
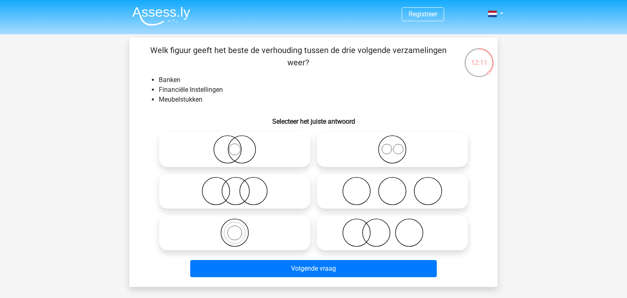
click at [263, 192] on icon at bounding box center [235, 191] width 145 height 29
click at [240, 187] on input "radio" at bounding box center [237, 184] width 5 height 5
radio input "true"
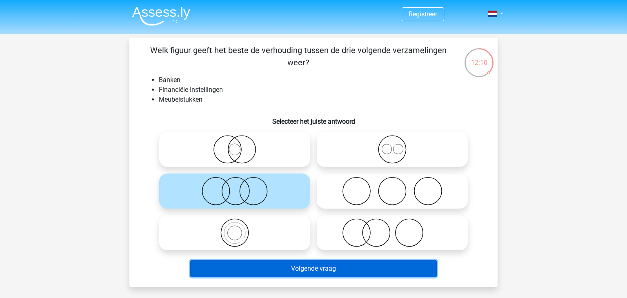
click at [309, 270] on button "Volgende vraag" at bounding box center [313, 268] width 247 height 17
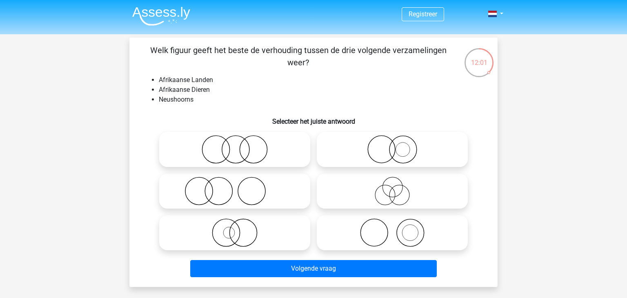
click at [201, 194] on icon at bounding box center [235, 191] width 145 height 29
click at [235, 187] on input "radio" at bounding box center [237, 184] width 5 height 5
radio input "true"
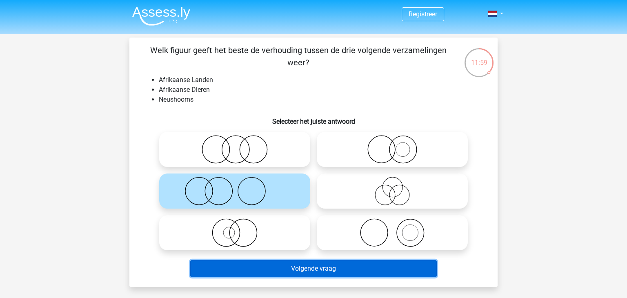
click at [313, 268] on button "Volgende vraag" at bounding box center [313, 268] width 247 height 17
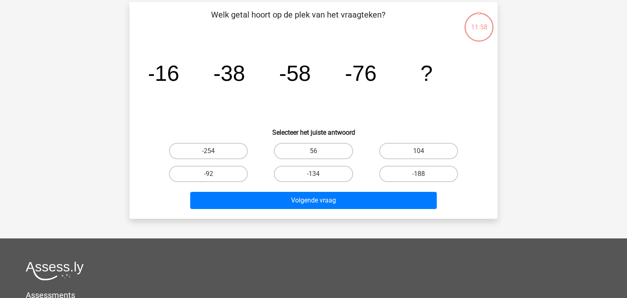
scroll to position [38, 0]
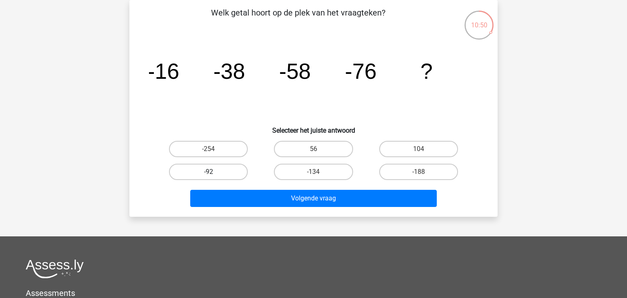
click at [235, 172] on label "-92" at bounding box center [208, 172] width 79 height 16
click at [214, 172] on input "-92" at bounding box center [211, 174] width 5 height 5
radio input "true"
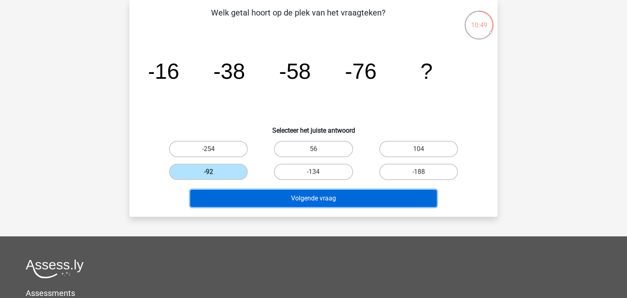
click at [263, 203] on button "Volgende vraag" at bounding box center [313, 198] width 247 height 17
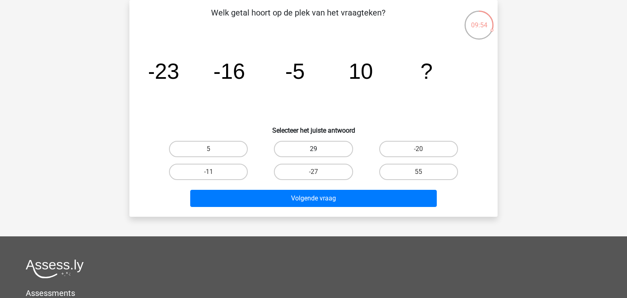
click at [319, 143] on label "29" at bounding box center [313, 149] width 79 height 16
click at [319, 149] on input "29" at bounding box center [316, 151] width 5 height 5
radio input "true"
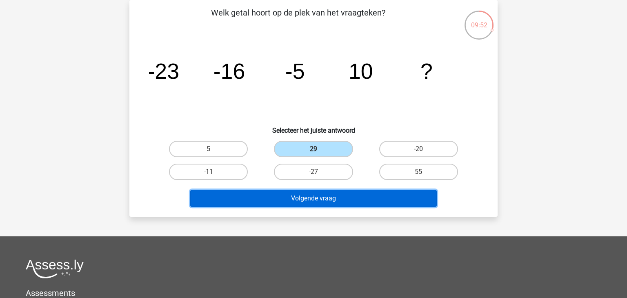
click at [331, 196] on button "Volgende vraag" at bounding box center [313, 198] width 247 height 17
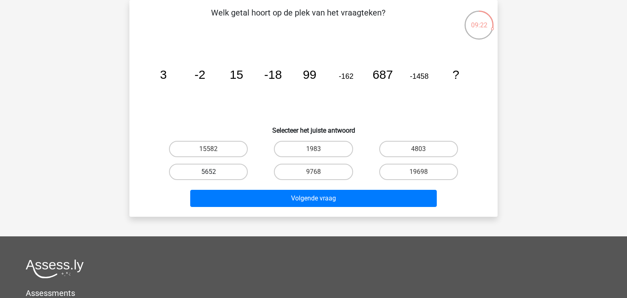
click at [230, 168] on label "5652" at bounding box center [208, 172] width 79 height 16
click at [214, 172] on input "5652" at bounding box center [211, 174] width 5 height 5
radio input "true"
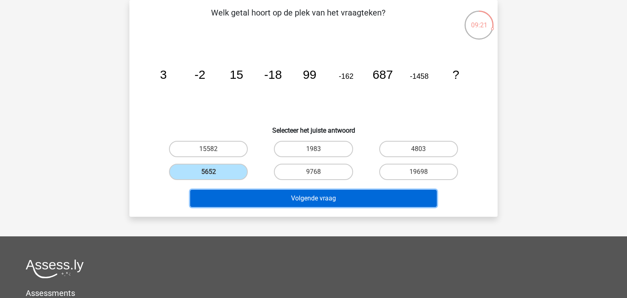
click at [271, 200] on button "Volgende vraag" at bounding box center [313, 198] width 247 height 17
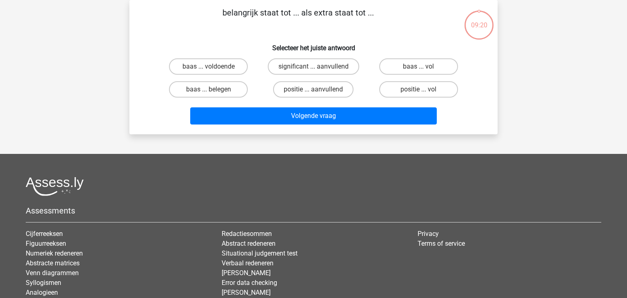
scroll to position [0, 0]
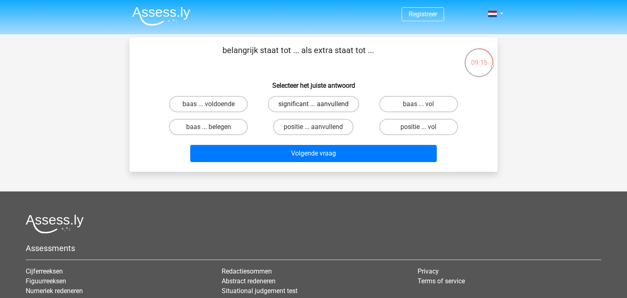
click at [341, 101] on label "significant ... aanvullend" at bounding box center [313, 104] width 91 height 16
click at [319, 104] on input "significant ... aanvullend" at bounding box center [316, 106] width 5 height 5
radio input "true"
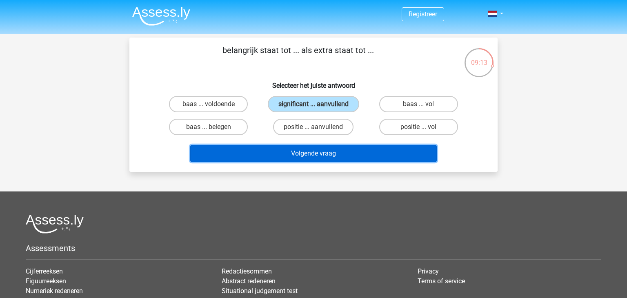
click at [326, 155] on button "Volgende vraag" at bounding box center [313, 153] width 247 height 17
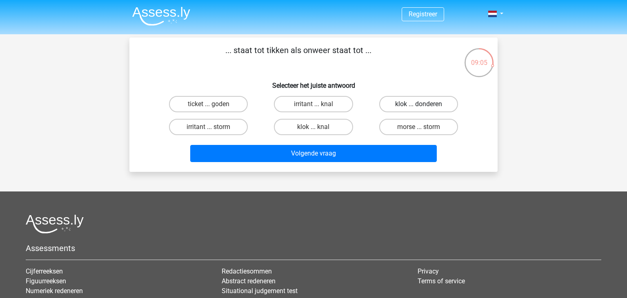
click at [408, 104] on label "klok ... donderen" at bounding box center [418, 104] width 79 height 16
click at [419, 104] on input "klok ... donderen" at bounding box center [421, 106] width 5 height 5
radio input "true"
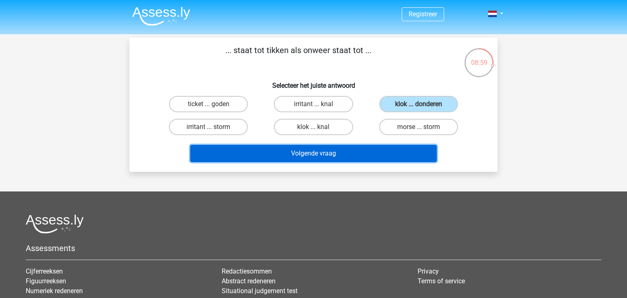
click at [387, 149] on button "Volgende vraag" at bounding box center [313, 153] width 247 height 17
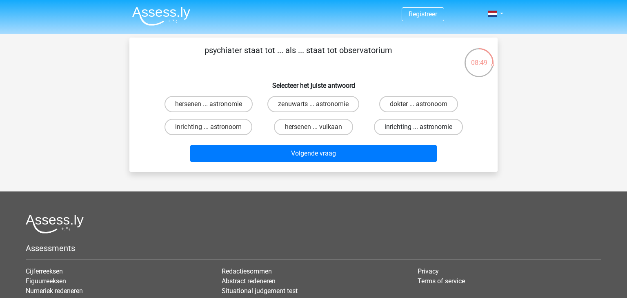
click at [408, 121] on label "inrichting ... astronomie" at bounding box center [418, 127] width 89 height 16
click at [419, 127] on input "inrichting ... astronomie" at bounding box center [421, 129] width 5 height 5
radio input "true"
click at [400, 162] on div "Volgende vraag" at bounding box center [313, 155] width 315 height 20
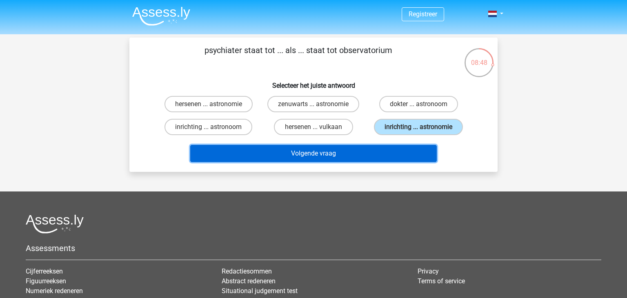
click at [410, 151] on button "Volgende vraag" at bounding box center [313, 153] width 247 height 17
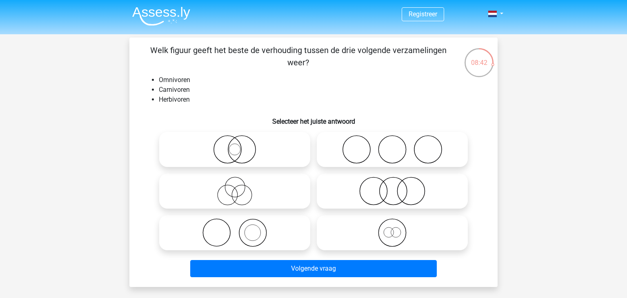
click at [412, 138] on icon at bounding box center [392, 149] width 145 height 29
click at [398, 140] on input "radio" at bounding box center [394, 142] width 5 height 5
radio input "true"
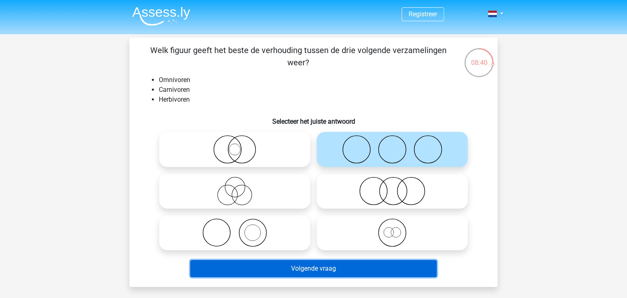
click at [322, 264] on button "Volgende vraag" at bounding box center [313, 268] width 247 height 17
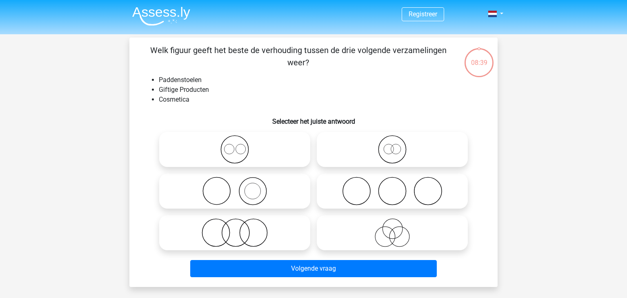
scroll to position [38, 0]
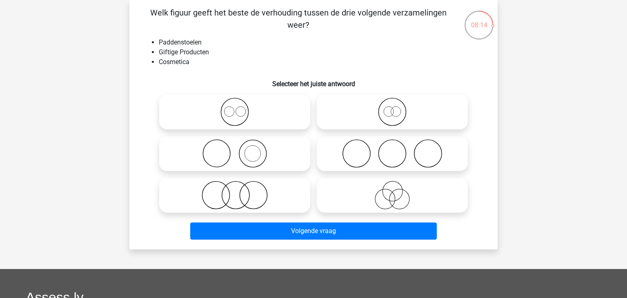
click at [442, 163] on icon at bounding box center [392, 153] width 145 height 29
click at [398, 149] on input "radio" at bounding box center [394, 146] width 5 height 5
radio input "true"
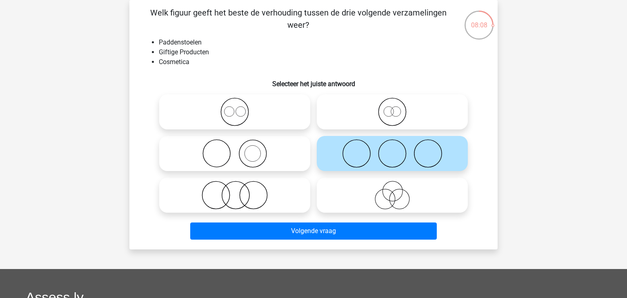
click at [400, 196] on icon at bounding box center [392, 195] width 145 height 29
click at [398, 191] on input "radio" at bounding box center [394, 188] width 5 height 5
radio input "true"
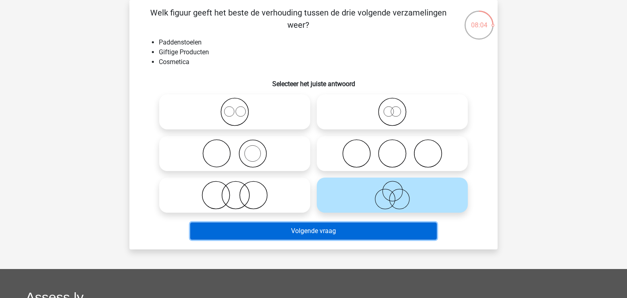
click at [381, 232] on button "Volgende vraag" at bounding box center [313, 231] width 247 height 17
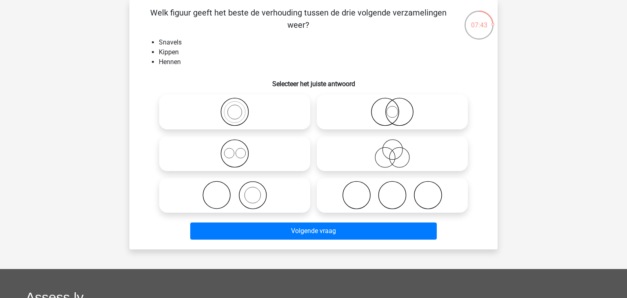
click at [242, 155] on icon at bounding box center [235, 153] width 145 height 29
click at [240, 149] on input "radio" at bounding box center [237, 146] width 5 height 5
radio input "true"
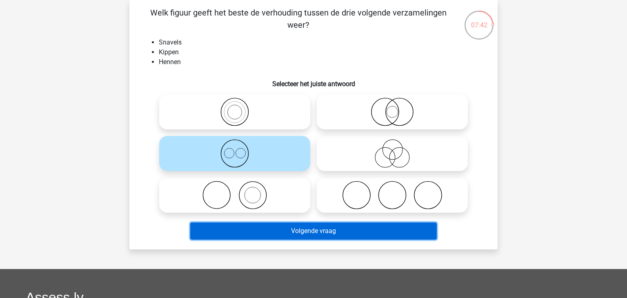
click at [275, 232] on button "Volgende vraag" at bounding box center [313, 231] width 247 height 17
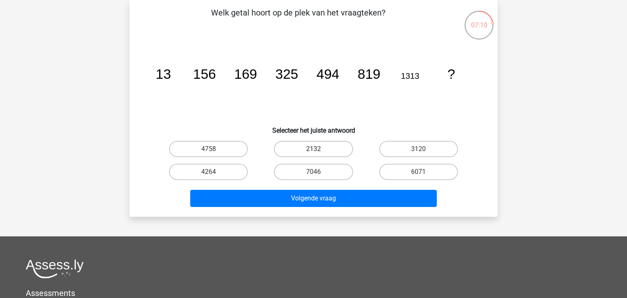
click at [332, 152] on label "2132" at bounding box center [313, 149] width 79 height 16
click at [319, 152] on input "2132" at bounding box center [316, 151] width 5 height 5
radio input "true"
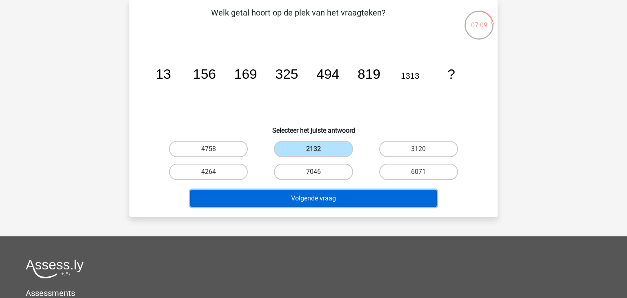
click at [343, 192] on button "Volgende vraag" at bounding box center [313, 198] width 247 height 17
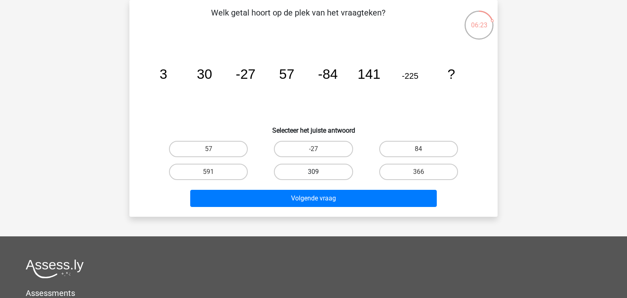
click at [301, 174] on label "309" at bounding box center [313, 172] width 79 height 16
click at [314, 174] on input "309" at bounding box center [316, 174] width 5 height 5
radio input "true"
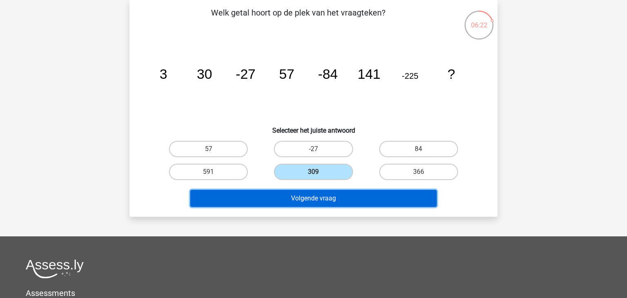
click at [316, 198] on button "Volgende vraag" at bounding box center [313, 198] width 247 height 17
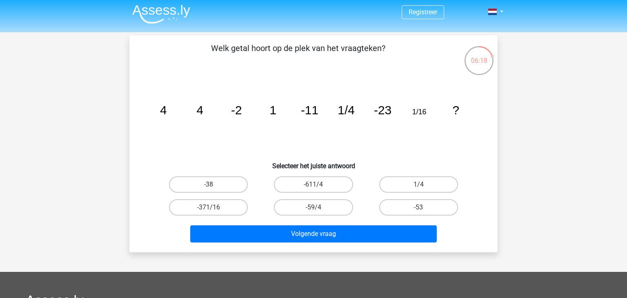
scroll to position [3, 0]
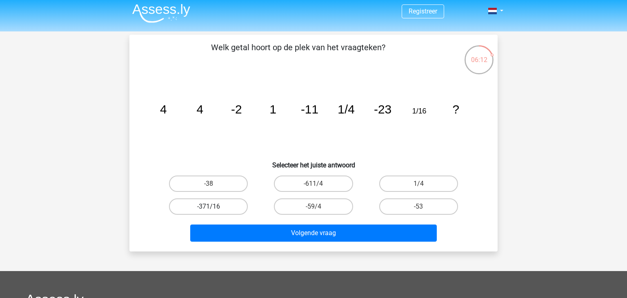
click at [220, 201] on label "-371/16" at bounding box center [208, 206] width 79 height 16
click at [214, 207] on input "-371/16" at bounding box center [211, 209] width 5 height 5
radio input "true"
click at [306, 210] on label "-59/4" at bounding box center [313, 206] width 79 height 16
click at [314, 210] on input "-59/4" at bounding box center [316, 209] width 5 height 5
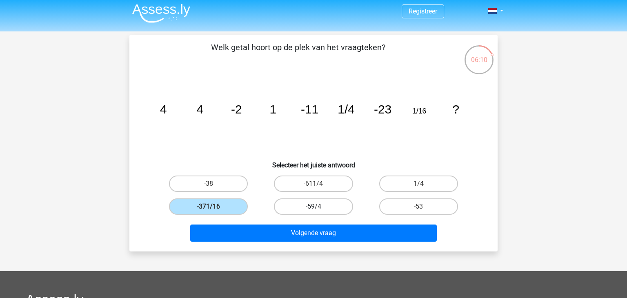
radio input "true"
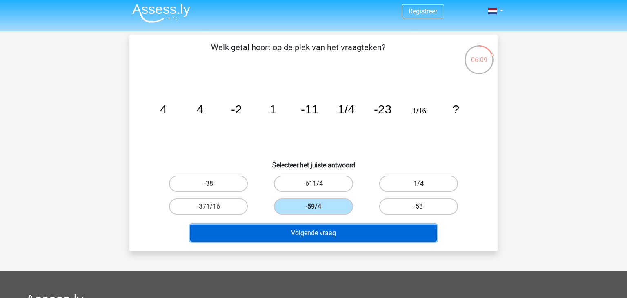
click at [321, 237] on button "Volgende vraag" at bounding box center [313, 233] width 247 height 17
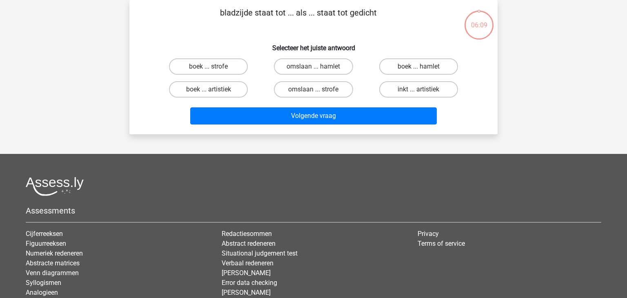
scroll to position [0, 0]
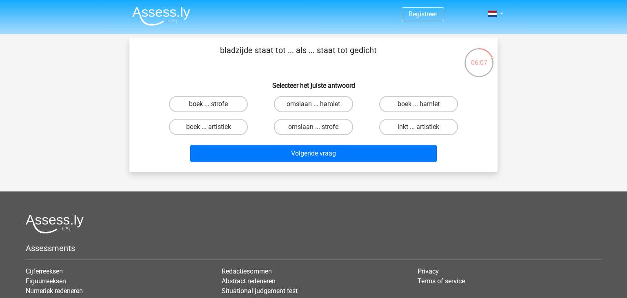
click at [218, 101] on label "boek ... strofe" at bounding box center [208, 104] width 79 height 16
click at [214, 104] on input "boek ... strofe" at bounding box center [211, 106] width 5 height 5
radio input "true"
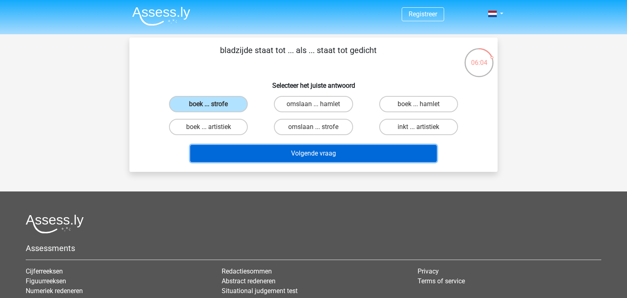
click at [270, 153] on button "Volgende vraag" at bounding box center [313, 153] width 247 height 17
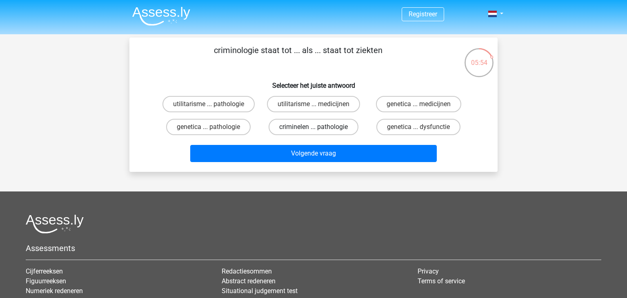
click at [279, 126] on label "criminelen ... pathologie" at bounding box center [314, 127] width 90 height 16
click at [314, 127] on input "criminelen ... pathologie" at bounding box center [316, 129] width 5 height 5
radio input "true"
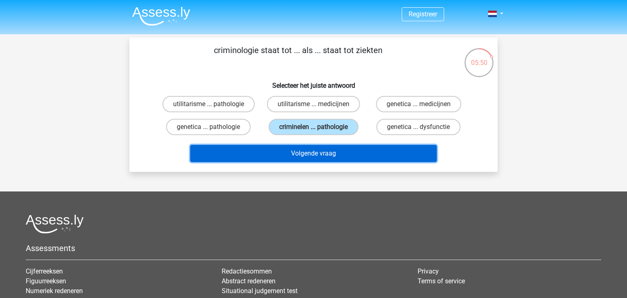
click at [291, 149] on button "Volgende vraag" at bounding box center [313, 153] width 247 height 17
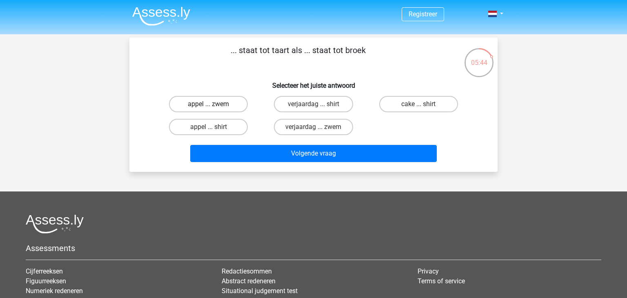
click at [197, 107] on label "appel ... zwem" at bounding box center [208, 104] width 79 height 16
click at [209, 107] on input "appel ... zwem" at bounding box center [211, 106] width 5 height 5
radio input "true"
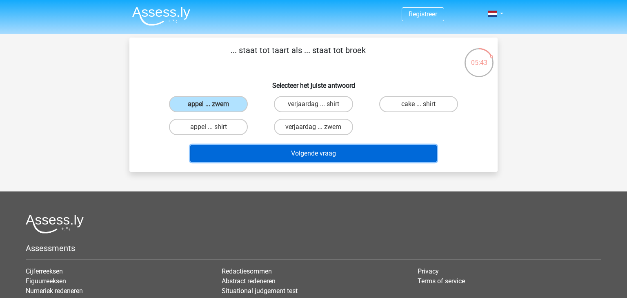
click at [240, 153] on button "Volgende vraag" at bounding box center [313, 153] width 247 height 17
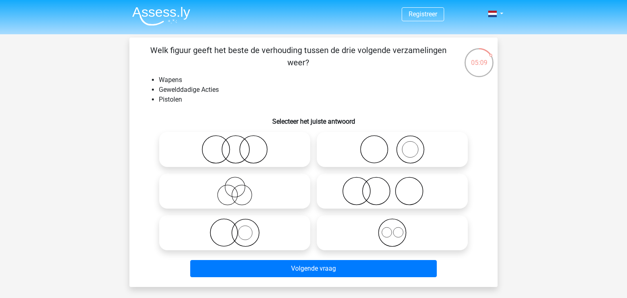
click at [413, 192] on icon at bounding box center [392, 191] width 145 height 29
click at [398, 187] on input "radio" at bounding box center [394, 184] width 5 height 5
radio input "true"
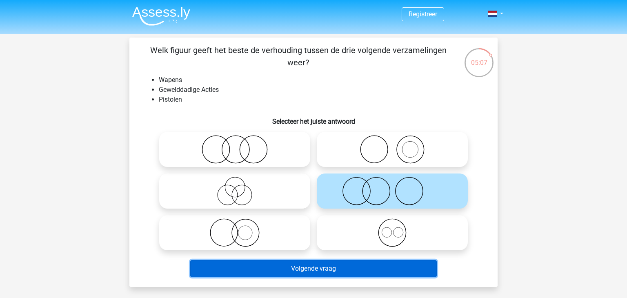
click at [369, 270] on button "Volgende vraag" at bounding box center [313, 268] width 247 height 17
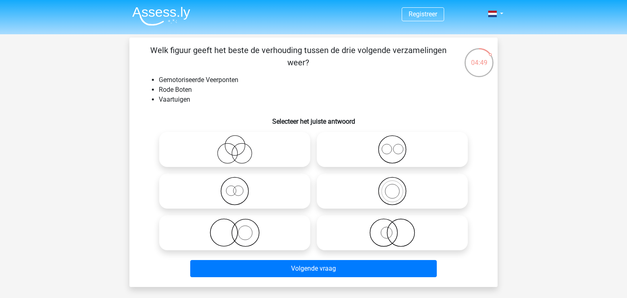
click at [235, 186] on input "radio" at bounding box center [237, 184] width 5 height 5
radio input "true"
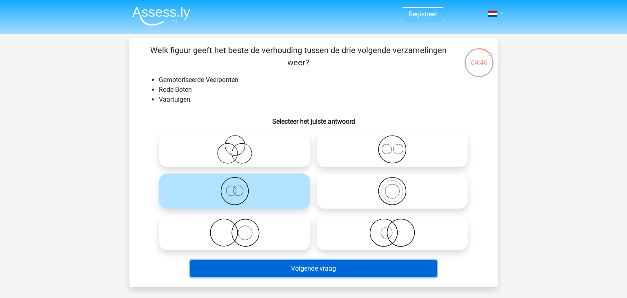
click at [319, 272] on button "Volgende vraag" at bounding box center [313, 268] width 247 height 17
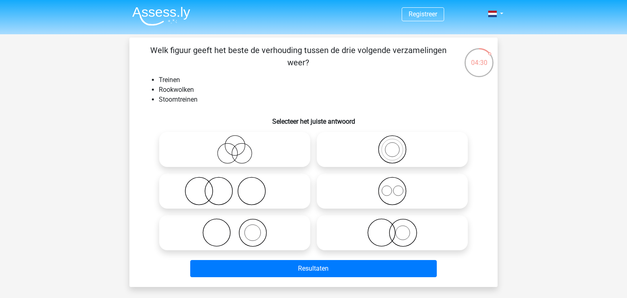
click at [232, 234] on icon at bounding box center [235, 232] width 145 height 29
click at [235, 229] on input "radio" at bounding box center [237, 225] width 5 height 5
radio input "true"
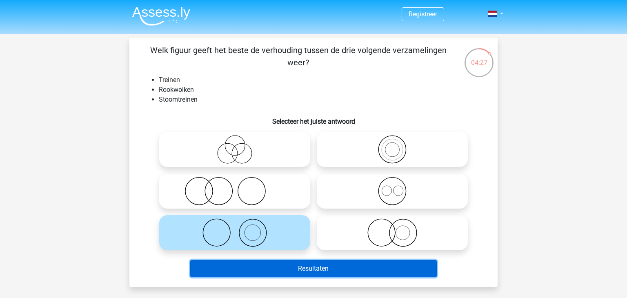
click at [289, 274] on button "Resultaten" at bounding box center [313, 268] width 247 height 17
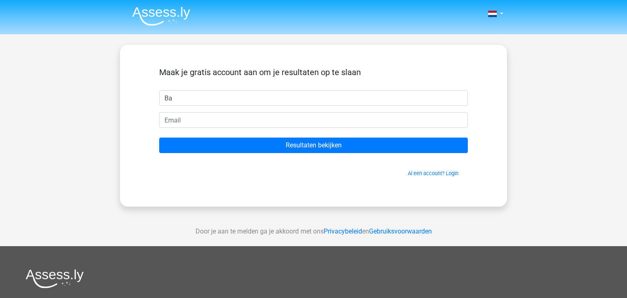
type input "B"
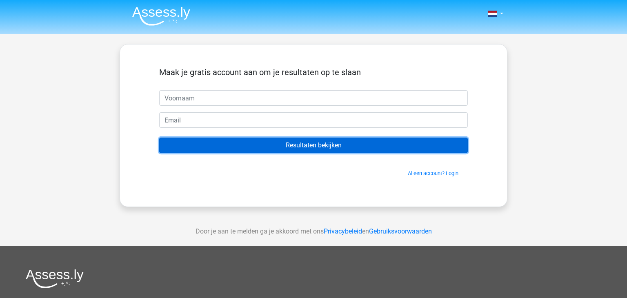
click at [325, 146] on input "Resultaten bekijken" at bounding box center [313, 146] width 309 height 16
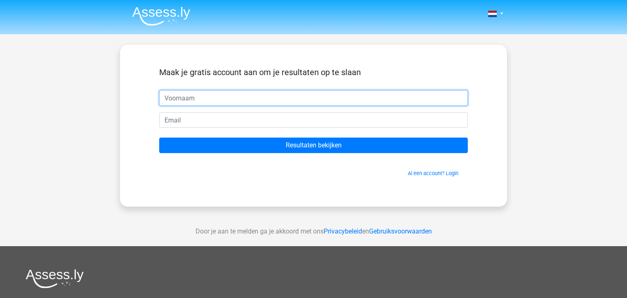
click at [205, 98] on input "text" at bounding box center [313, 98] width 309 height 16
type input "Bart"
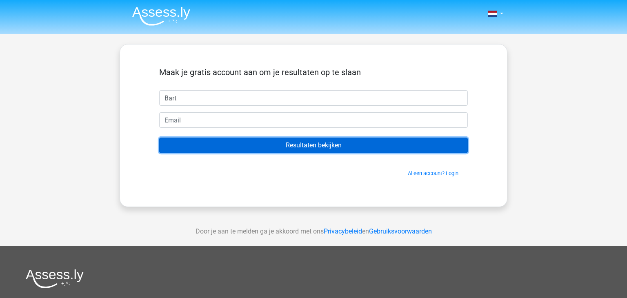
click at [306, 152] on input "Resultaten bekijken" at bounding box center [313, 146] width 309 height 16
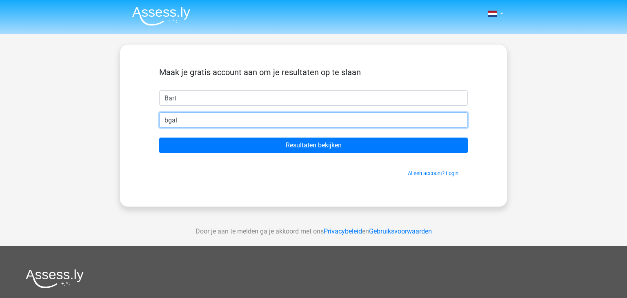
type input "[EMAIL_ADDRESS][DOMAIN_NAME]"
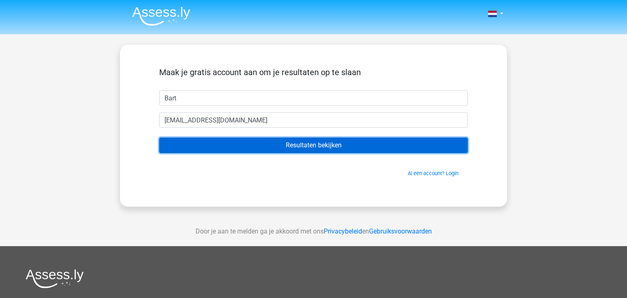
click at [379, 145] on input "Resultaten bekijken" at bounding box center [313, 146] width 309 height 16
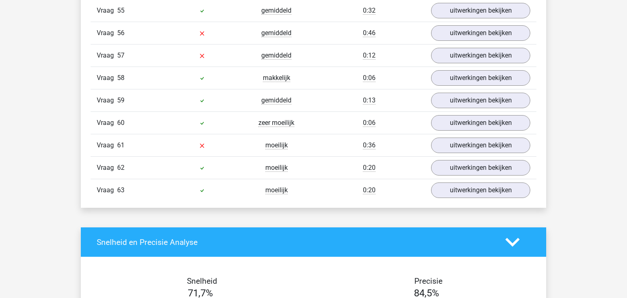
scroll to position [2144, 0]
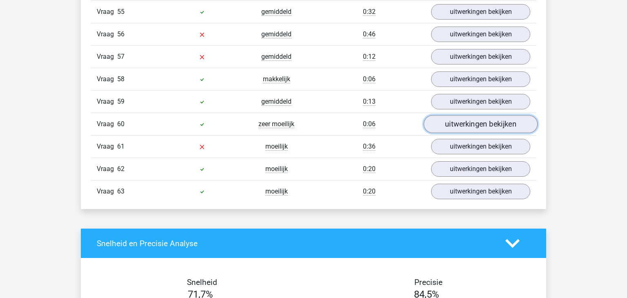
click at [492, 115] on link "uitwerkingen bekijken" at bounding box center [481, 124] width 114 height 18
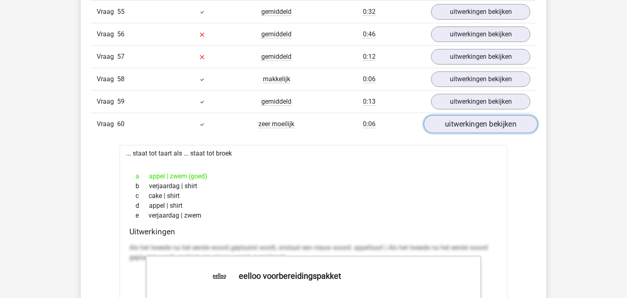
click at [492, 115] on link "uitwerkingen bekijken" at bounding box center [481, 124] width 114 height 18
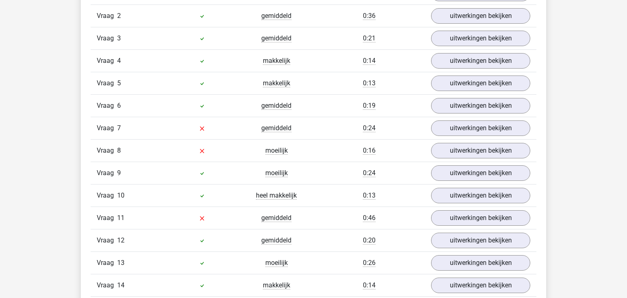
scroll to position [950, 0]
click at [504, 129] on link "uitwerkingen bekijken" at bounding box center [481, 127] width 114 height 18
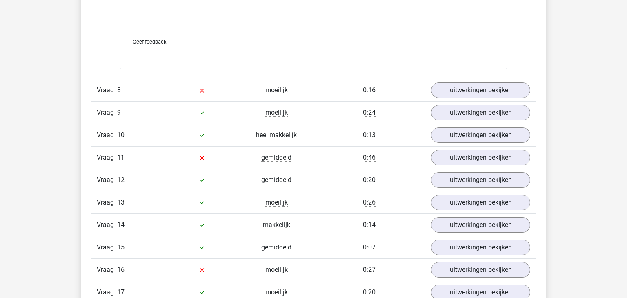
scroll to position [1534, 0]
click at [496, 85] on link "uitwerkingen bekijken" at bounding box center [481, 90] width 114 height 18
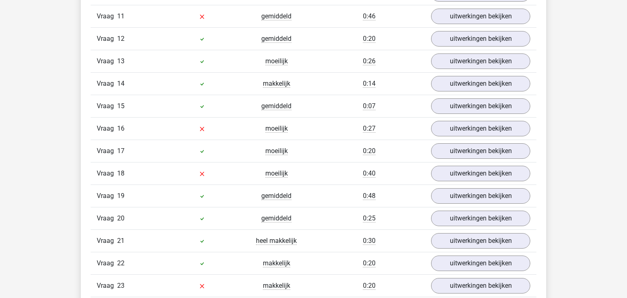
scroll to position [2200, 0]
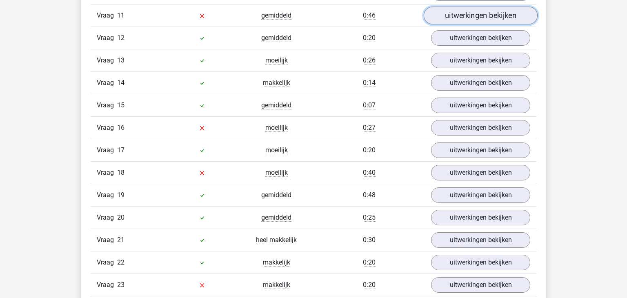
click at [500, 11] on link "uitwerkingen bekijken" at bounding box center [481, 16] width 114 height 18
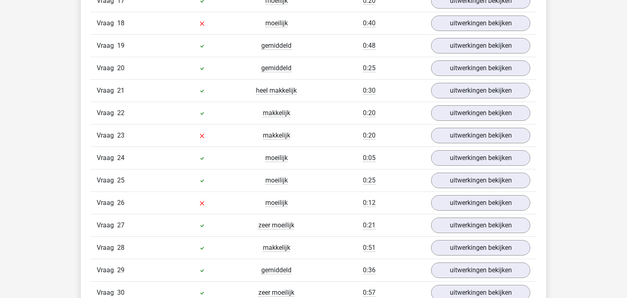
scroll to position [2847, 0]
click at [492, 202] on link "uitwerkingen bekijken" at bounding box center [481, 203] width 114 height 18
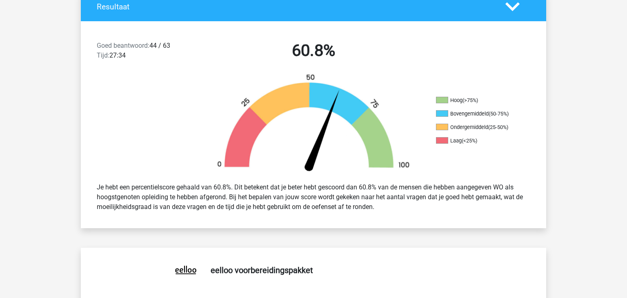
scroll to position [0, 0]
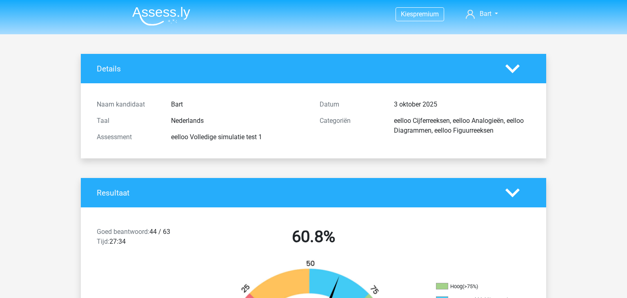
click at [176, 18] on img at bounding box center [161, 16] width 58 height 19
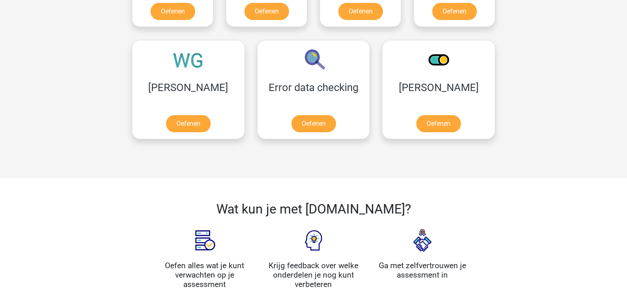
scroll to position [682, 0]
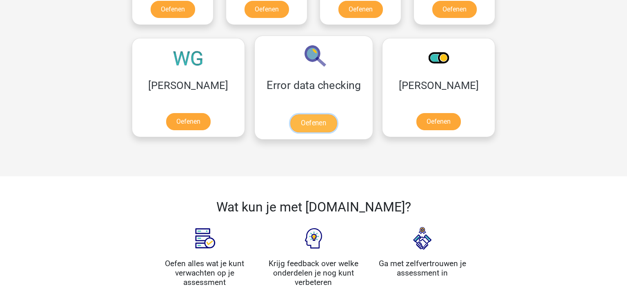
click at [290, 114] on link "Oefenen" at bounding box center [313, 123] width 47 height 18
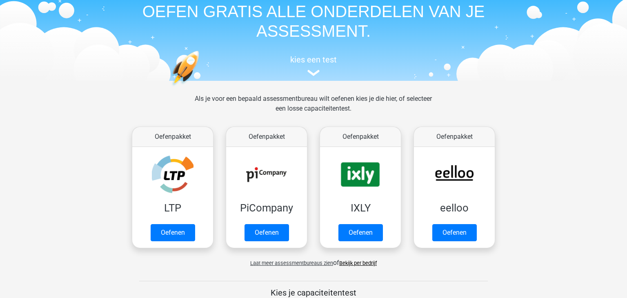
scroll to position [36, 0]
click at [468, 241] on link "Oefenen" at bounding box center [454, 235] width 47 height 18
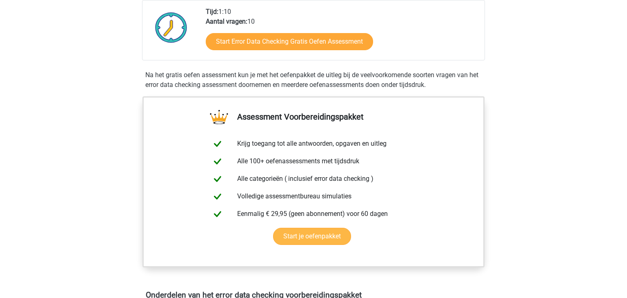
scroll to position [190, 0]
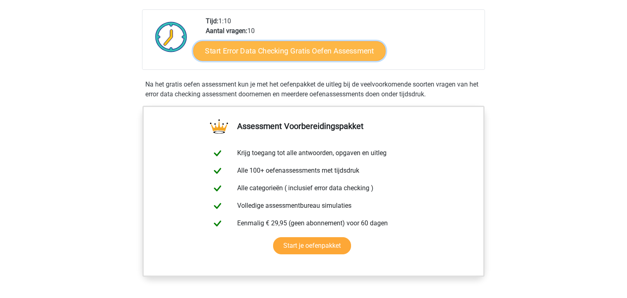
click at [252, 52] on link "Start Error Data Checking Gratis Oefen Assessment" at bounding box center [290, 51] width 193 height 20
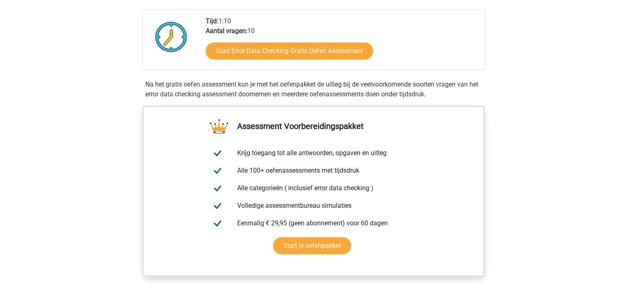
scroll to position [0, 0]
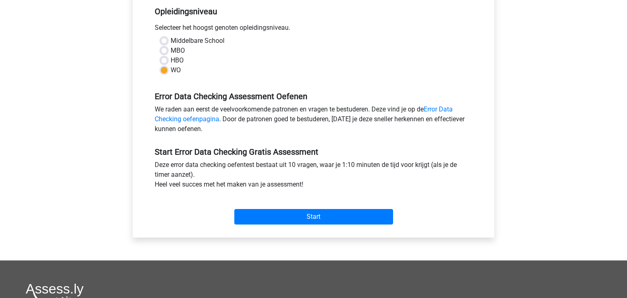
scroll to position [172, 0]
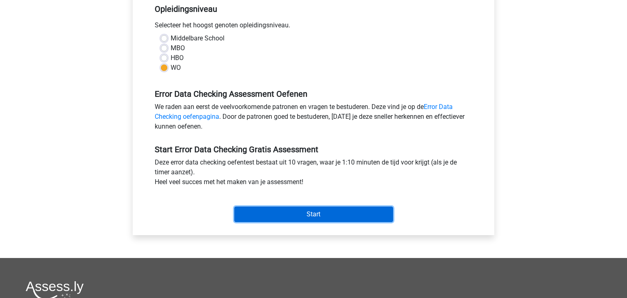
click at [313, 214] on input "Start" at bounding box center [313, 215] width 159 height 16
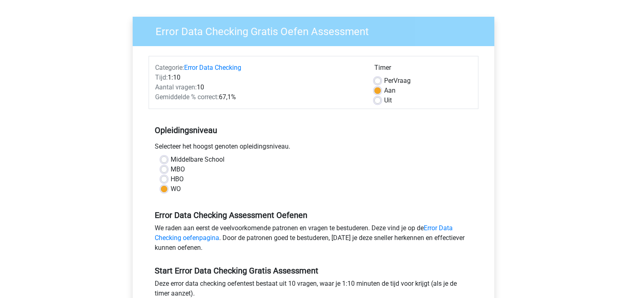
scroll to position [49, 0]
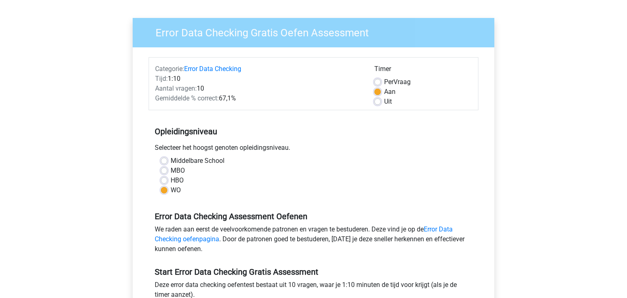
click at [384, 81] on label "Per Vraag" at bounding box center [397, 82] width 27 height 10
click at [381, 81] on input "Per Vraag" at bounding box center [377, 81] width 7 height 8
radio input "true"
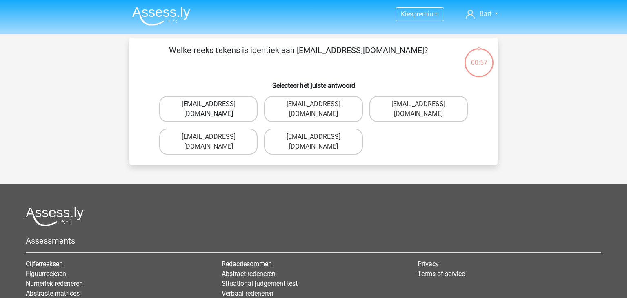
click at [186, 108] on label "[EMAIL_ADDRESS][DOMAIN_NAME]" at bounding box center [208, 109] width 98 height 26
click at [209, 108] on input "[EMAIL_ADDRESS][DOMAIN_NAME]" at bounding box center [211, 106] width 5 height 5
radio input "true"
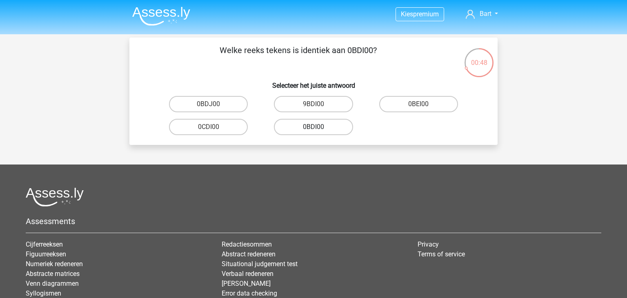
click at [295, 126] on label "0BDI00" at bounding box center [313, 127] width 79 height 16
click at [314, 127] on input "0BDI00" at bounding box center [316, 129] width 5 height 5
radio input "true"
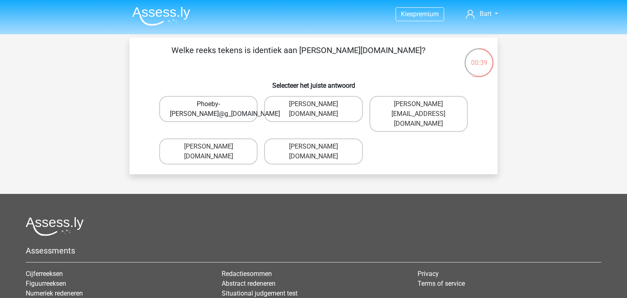
click at [232, 109] on label "Phoeby-[PERSON_NAME]@g_[DOMAIN_NAME]" at bounding box center [208, 109] width 98 height 26
click at [214, 109] on input "Phoeby-[PERSON_NAME]@g_[DOMAIN_NAME]" at bounding box center [211, 106] width 5 height 5
radio input "true"
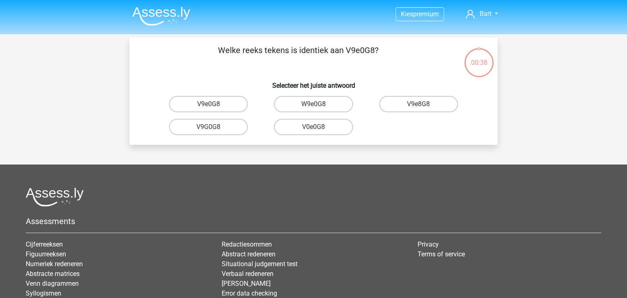
scroll to position [38, 0]
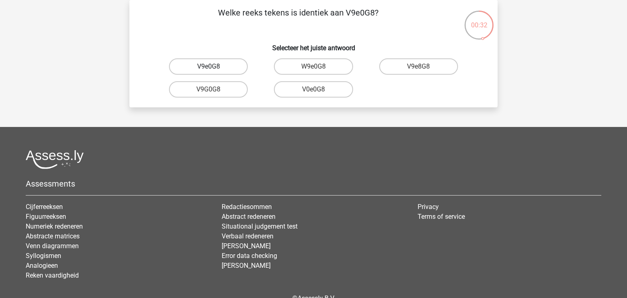
click at [228, 68] on label "V9e0G8" at bounding box center [208, 66] width 79 height 16
click at [214, 68] on input "V9e0G8" at bounding box center [211, 69] width 5 height 5
radio input "true"
click at [324, 70] on label "91051S" at bounding box center [313, 66] width 79 height 16
click at [319, 70] on input "91051S" at bounding box center [316, 69] width 5 height 5
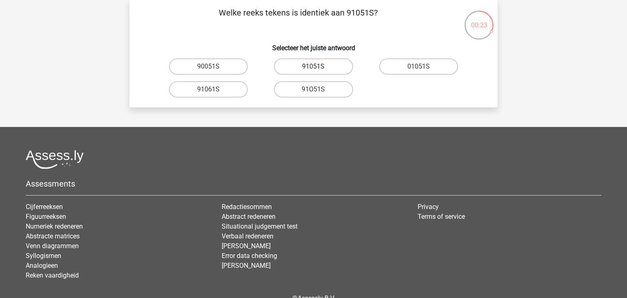
radio input "true"
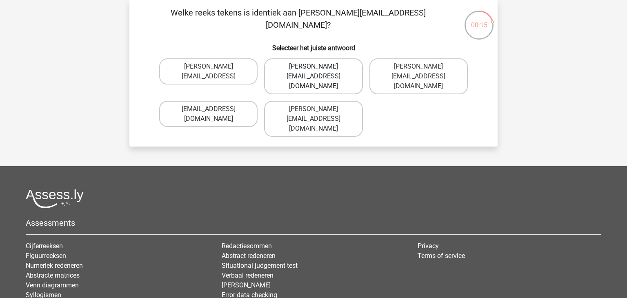
click at [274, 67] on label "[PERSON_NAME][EMAIL_ADDRESS][DOMAIN_NAME]" at bounding box center [313, 76] width 98 height 36
click at [314, 67] on input "[PERSON_NAME][EMAIL_ADDRESS][DOMAIN_NAME]" at bounding box center [316, 69] width 5 height 5
radio input "true"
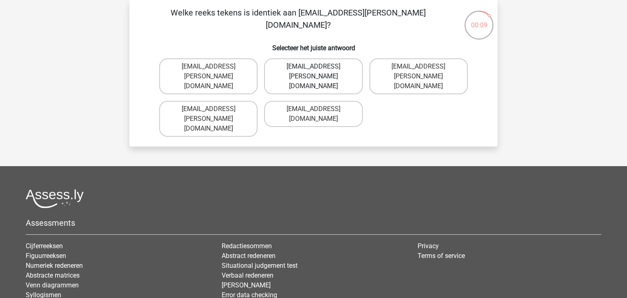
click at [281, 65] on label "[EMAIL_ADDRESS][PERSON_NAME][DOMAIN_NAME]" at bounding box center [313, 76] width 98 height 36
click at [314, 67] on input "[EMAIL_ADDRESS][PERSON_NAME][DOMAIN_NAME]" at bounding box center [316, 69] width 5 height 5
radio input "true"
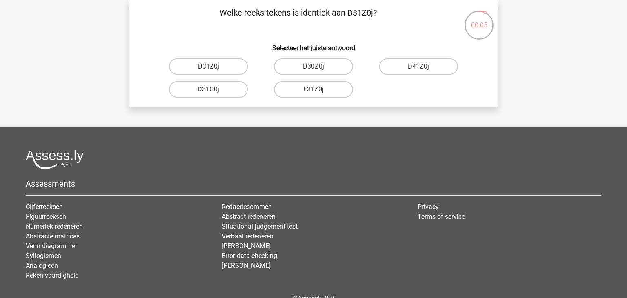
click at [198, 69] on label "D31Z0j" at bounding box center [208, 66] width 79 height 16
click at [209, 69] on input "D31Z0j" at bounding box center [211, 69] width 5 height 5
radio input "true"
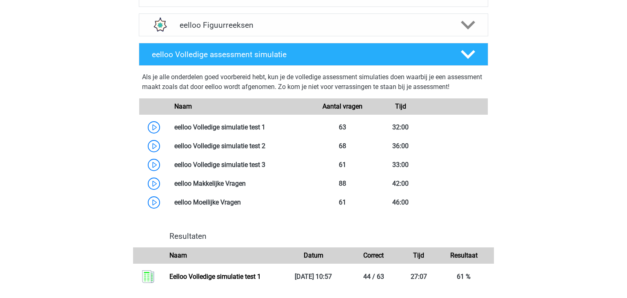
scroll to position [620, 0]
